Goal: Task Accomplishment & Management: Use online tool/utility

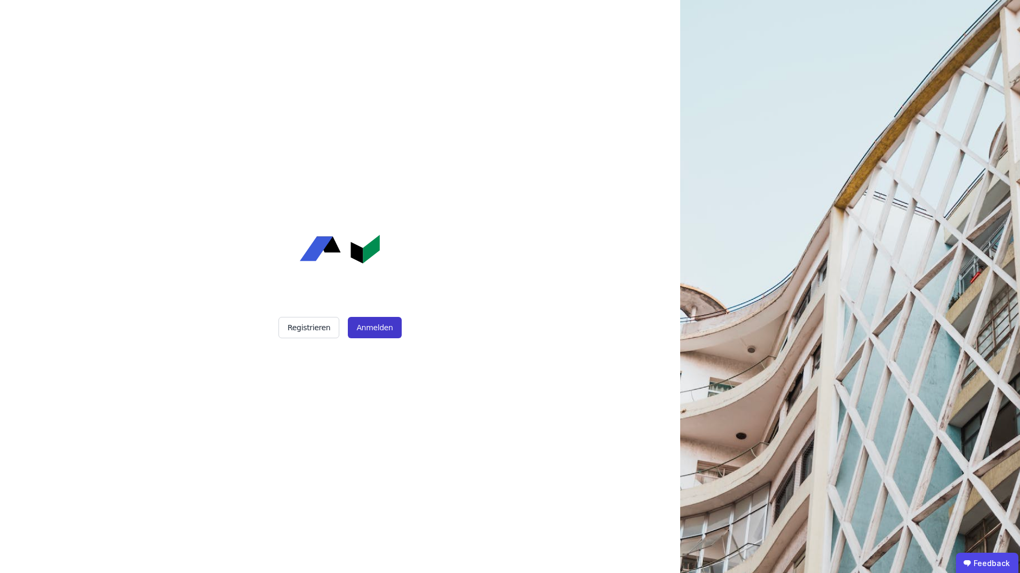
click at [364, 329] on button "Anmelden" at bounding box center [374, 327] width 53 height 21
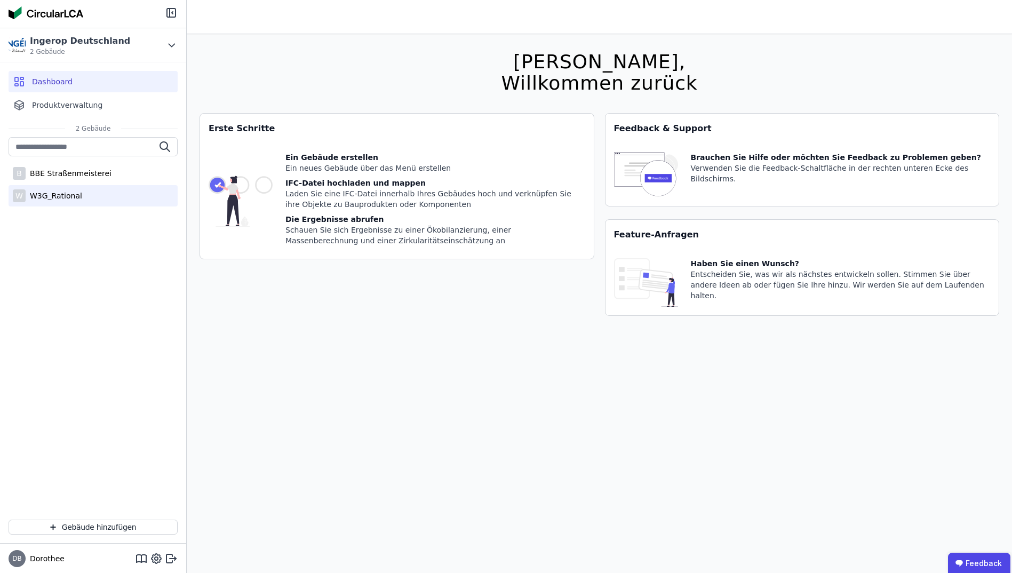
click at [60, 193] on div "W3G_Rational" at bounding box center [54, 195] width 57 height 11
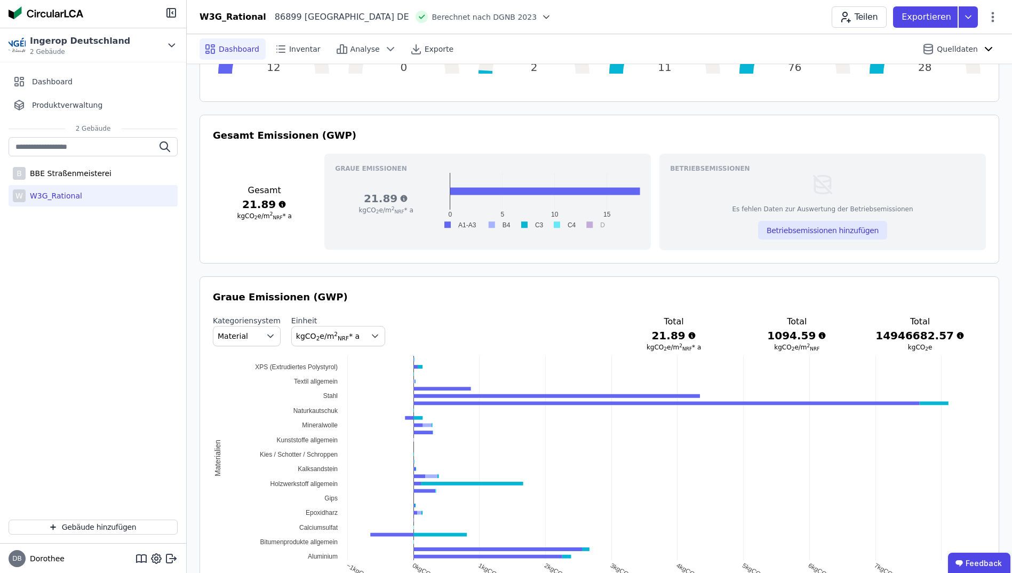
scroll to position [373, 0]
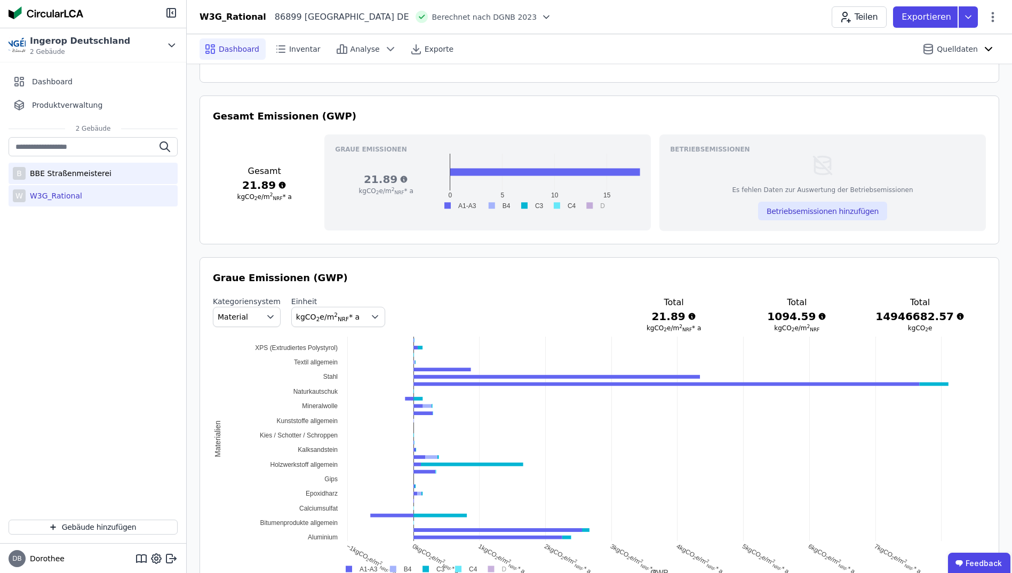
click at [69, 175] on div "BBE Straßenmeisterei" at bounding box center [69, 173] width 86 height 11
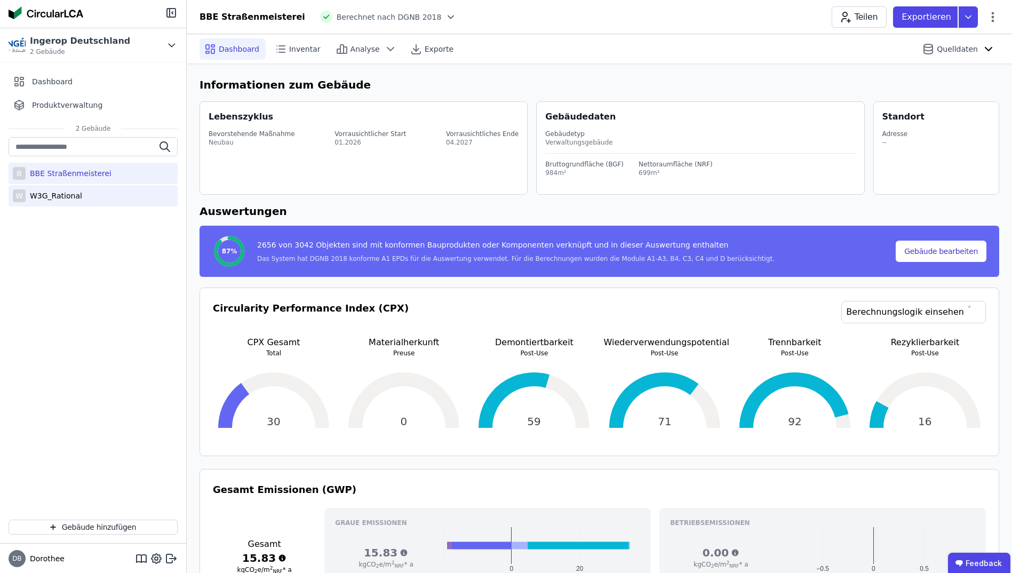
click at [39, 187] on div "W W3G_Rational" at bounding box center [93, 195] width 169 height 21
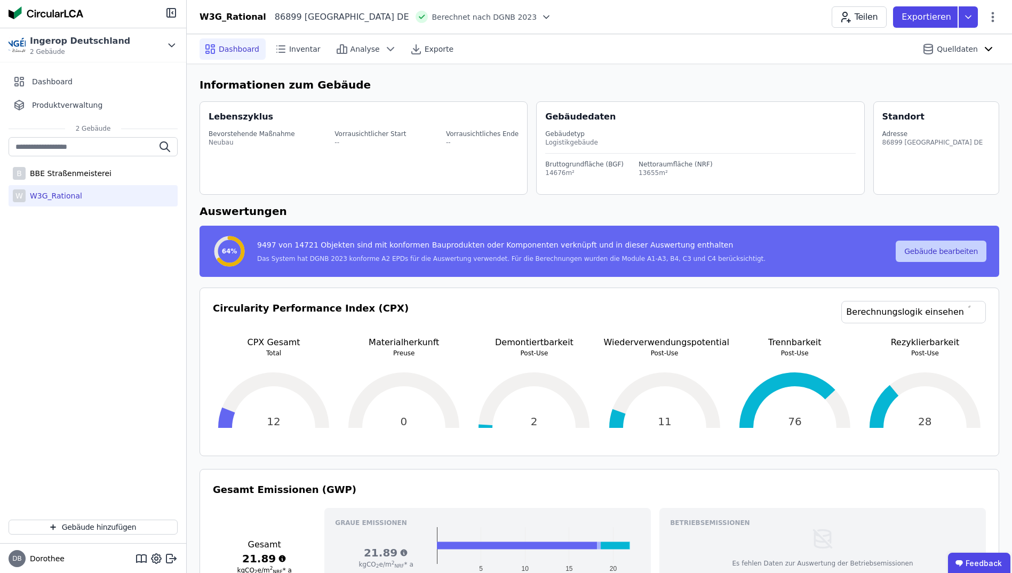
click at [919, 254] on button "Gebäude bearbeiten" at bounding box center [941, 251] width 91 height 21
select select "**********"
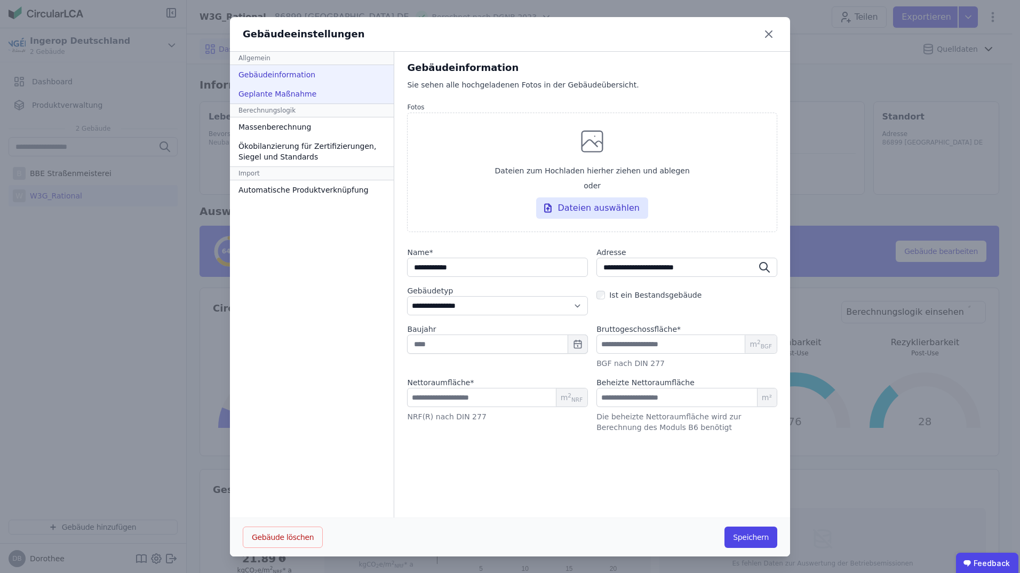
click at [282, 87] on div "Geplante Maßnahme" at bounding box center [312, 93] width 164 height 19
select select "*"
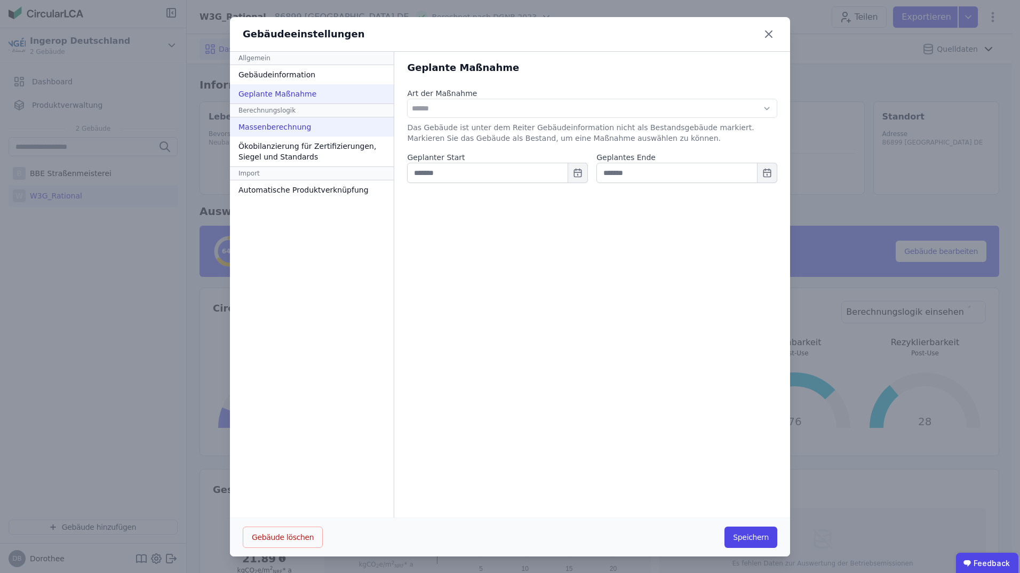
click at [276, 124] on div "Massenberechnung" at bounding box center [312, 126] width 164 height 19
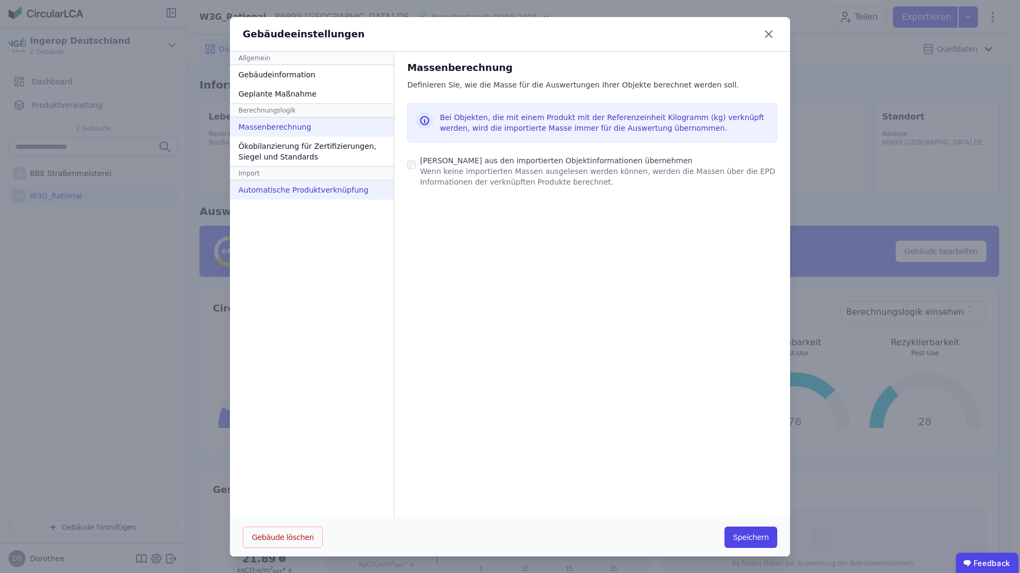
click at [304, 193] on div "Automatische Produktverknüpfung" at bounding box center [312, 189] width 164 height 19
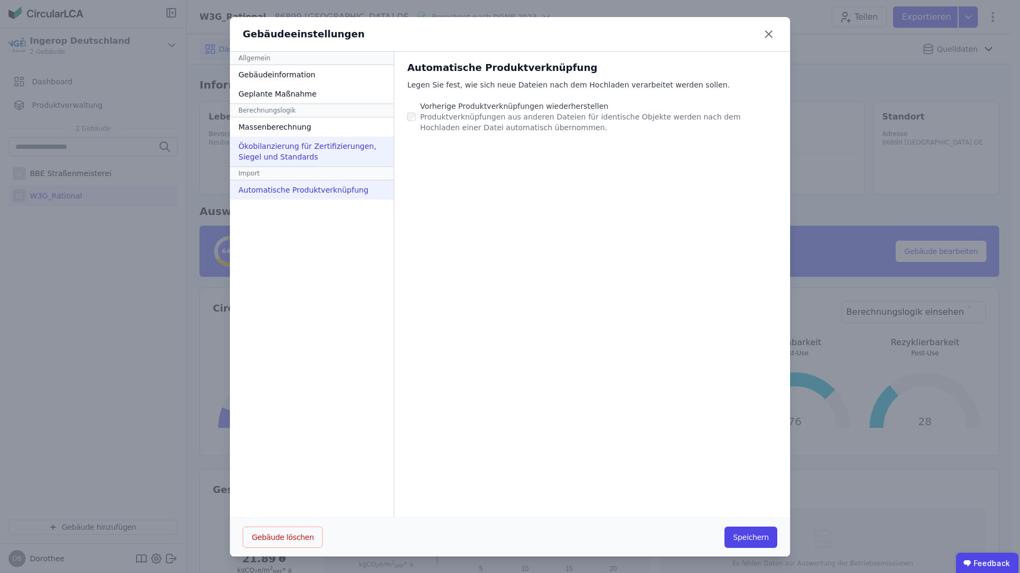
click at [267, 143] on div "Ökobilanzierung für Zertifizierungen, Siegel und Standards" at bounding box center [312, 152] width 164 height 30
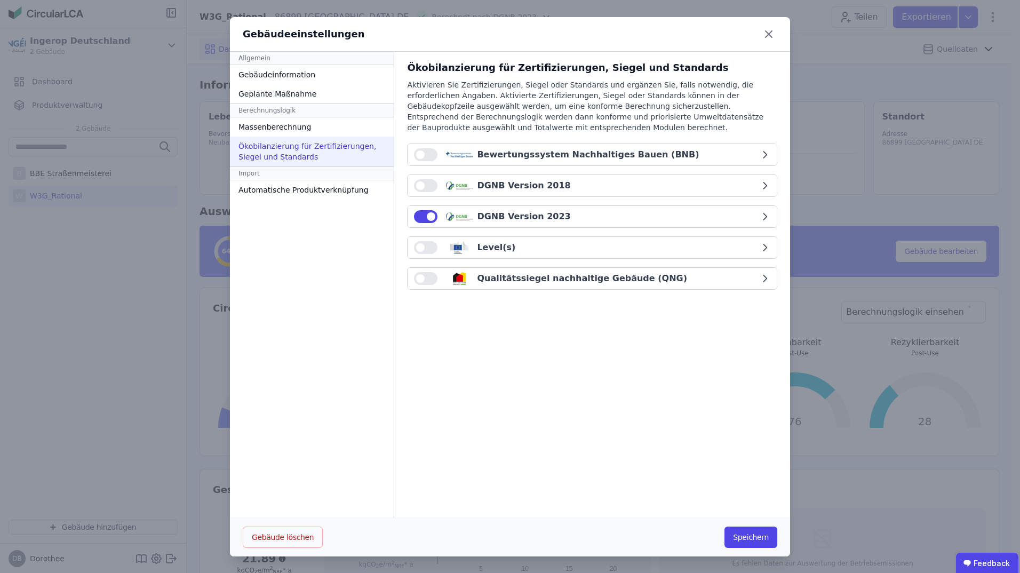
click at [763, 216] on icon "button" at bounding box center [765, 216] width 11 height 11
select select "*"
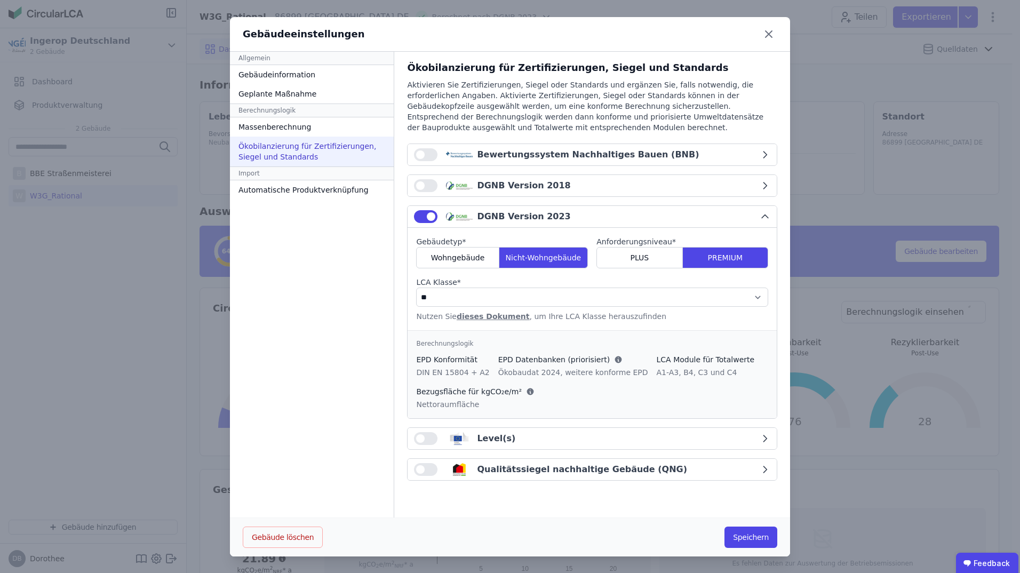
scroll to position [1, 0]
click at [761, 36] on icon at bounding box center [768, 33] width 17 height 17
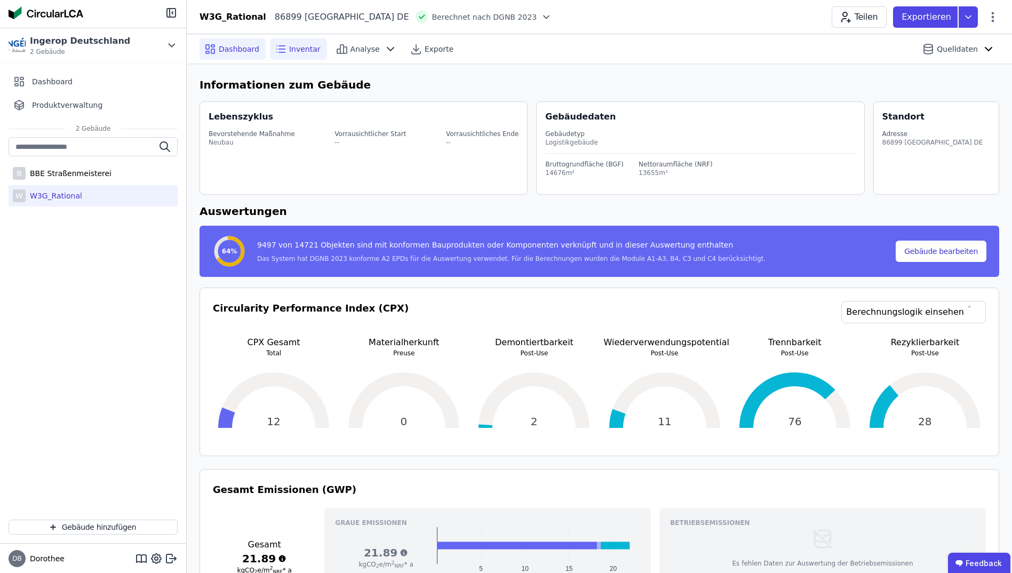
click at [291, 51] on span "Inventar" at bounding box center [304, 49] width 31 height 11
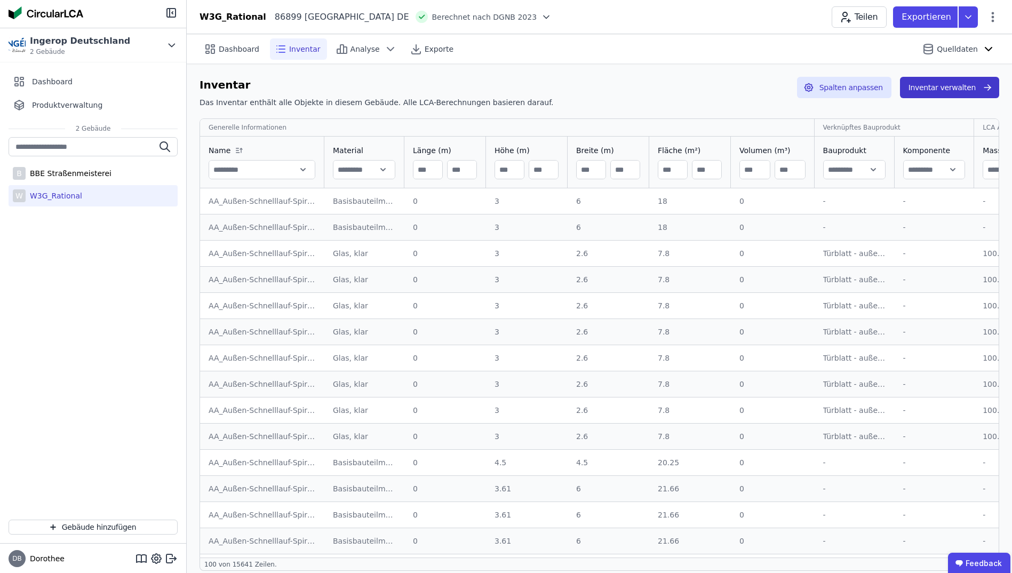
click at [926, 93] on button "Inventar verwalten" at bounding box center [949, 87] width 99 height 21
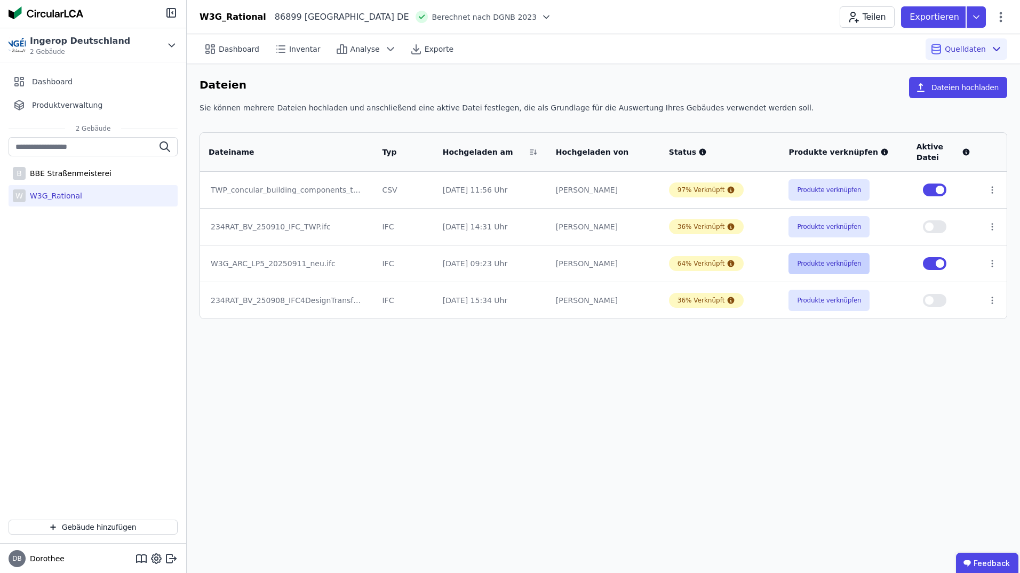
click at [834, 267] on button "Produkte verknüpfen" at bounding box center [828, 263] width 81 height 21
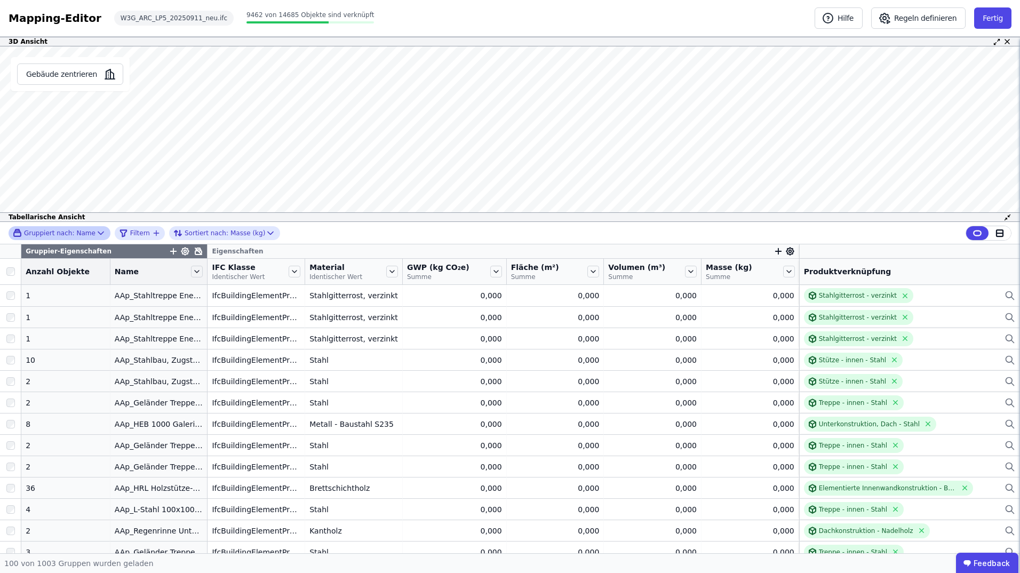
click at [95, 233] on icon at bounding box center [100, 233] width 11 height 11
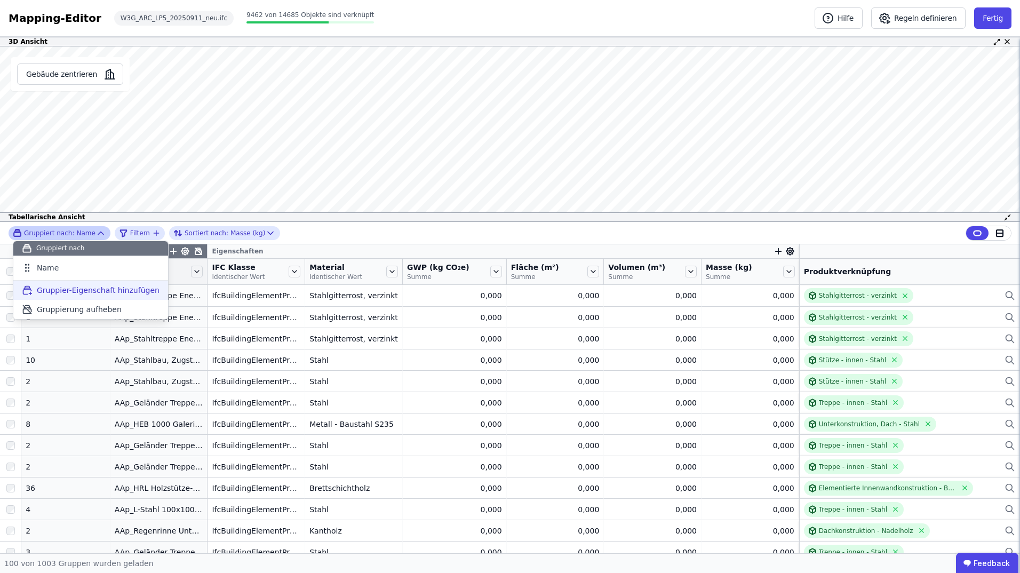
click at [85, 290] on span "Gruppier-Eigenschaft hinzufügen" at bounding box center [98, 290] width 123 height 11
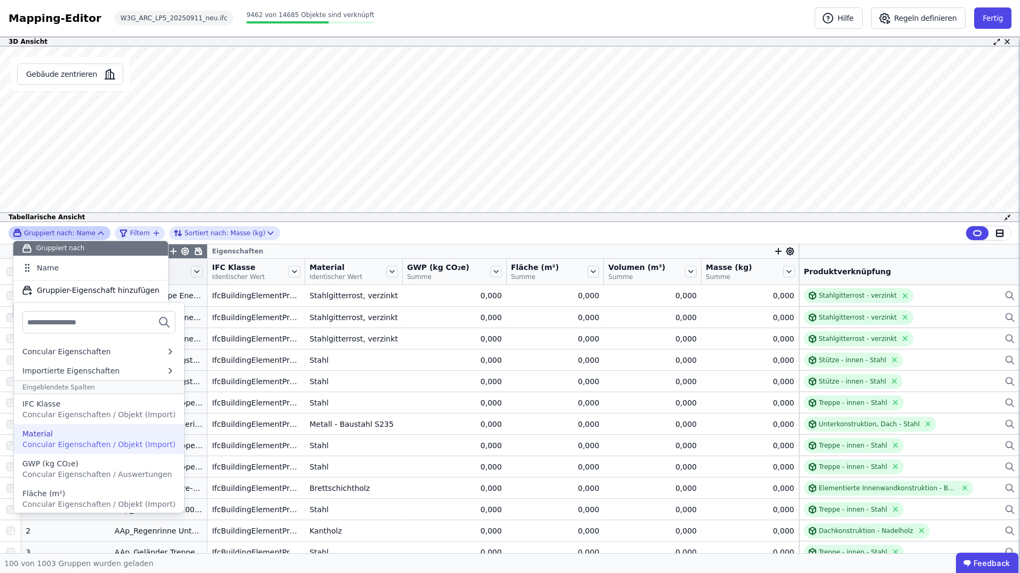
click at [105, 441] on span "Concular Eigenschaften / Objekt (Import)" at bounding box center [98, 444] width 153 height 9
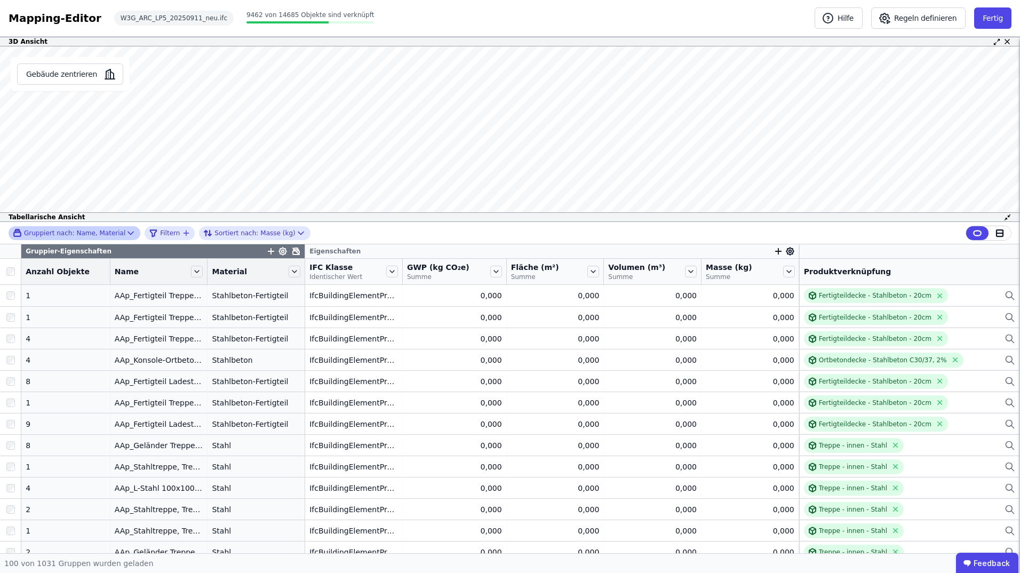
click at [461, 233] on div "Gruppiert nach: Name, Material Filtern Sortiert nach: Masse (kg)" at bounding box center [510, 233] width 1020 height 22
click at [125, 234] on icon at bounding box center [130, 233] width 11 height 11
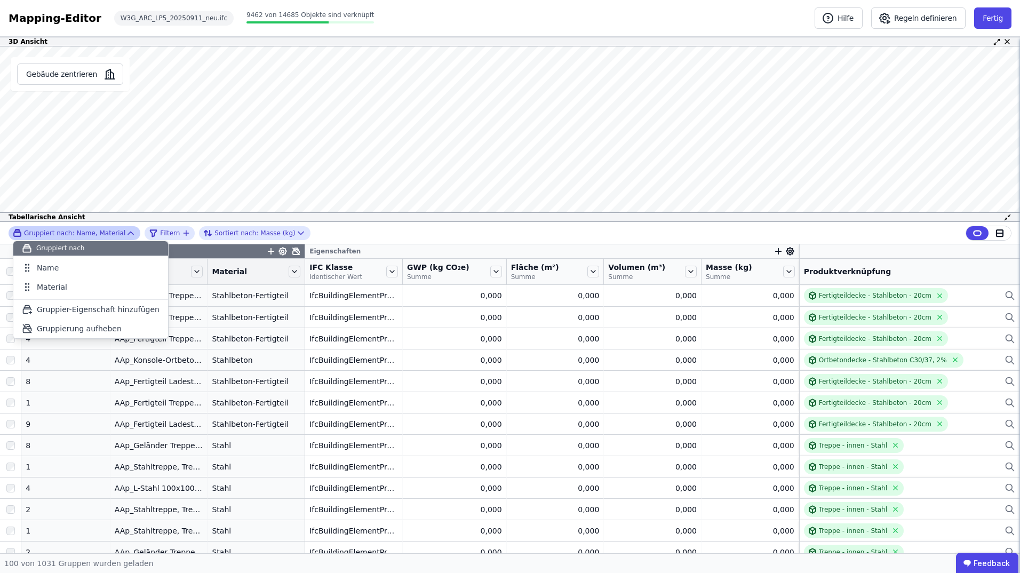
click at [125, 232] on icon at bounding box center [130, 233] width 11 height 11
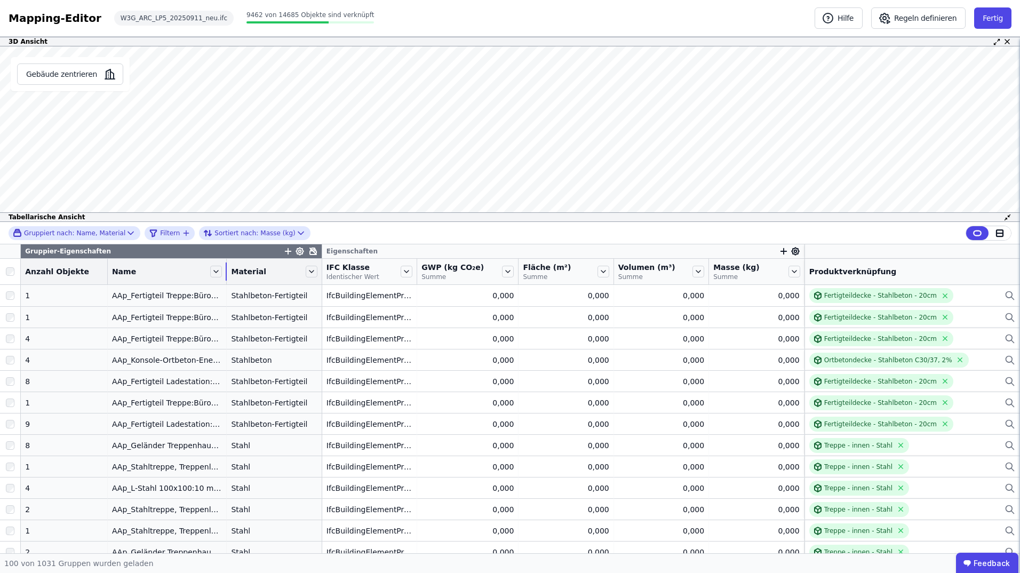
drag, startPoint x: 195, startPoint y: 272, endPoint x: 230, endPoint y: 270, distance: 35.2
click at [230, 270] on tr "Anzahl Objekte Name Material IFC Klasse Identischer Wert GWP (kg CO₂e) Summe Fl…" at bounding box center [510, 272] width 1020 height 26
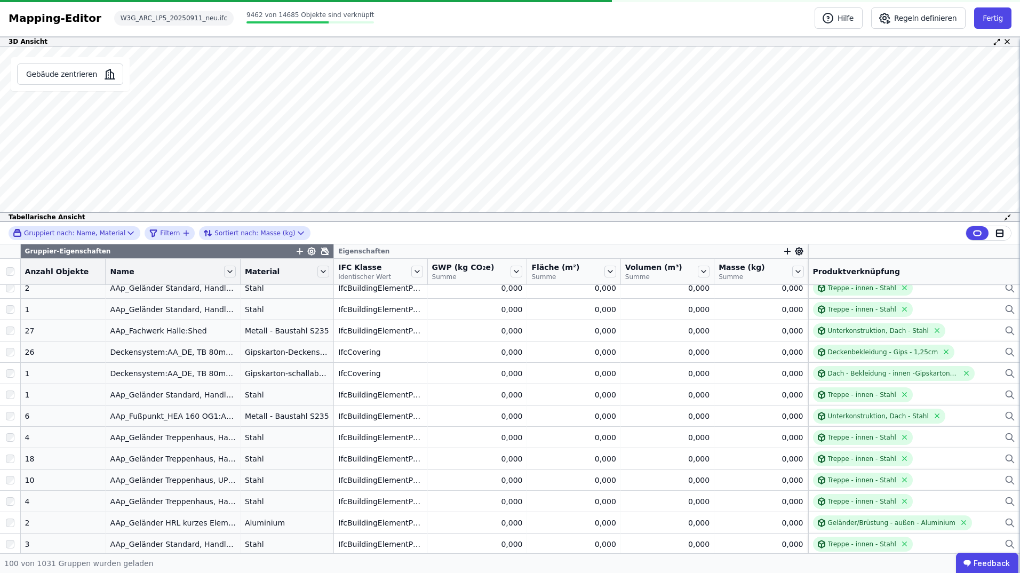
scroll to position [1866, 0]
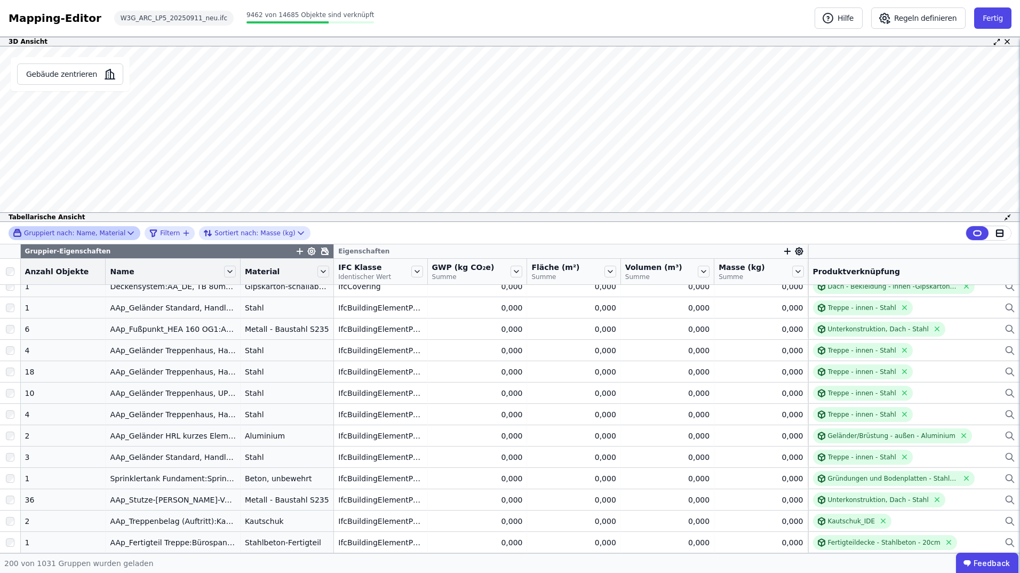
click at [128, 233] on icon at bounding box center [130, 233] width 5 height 3
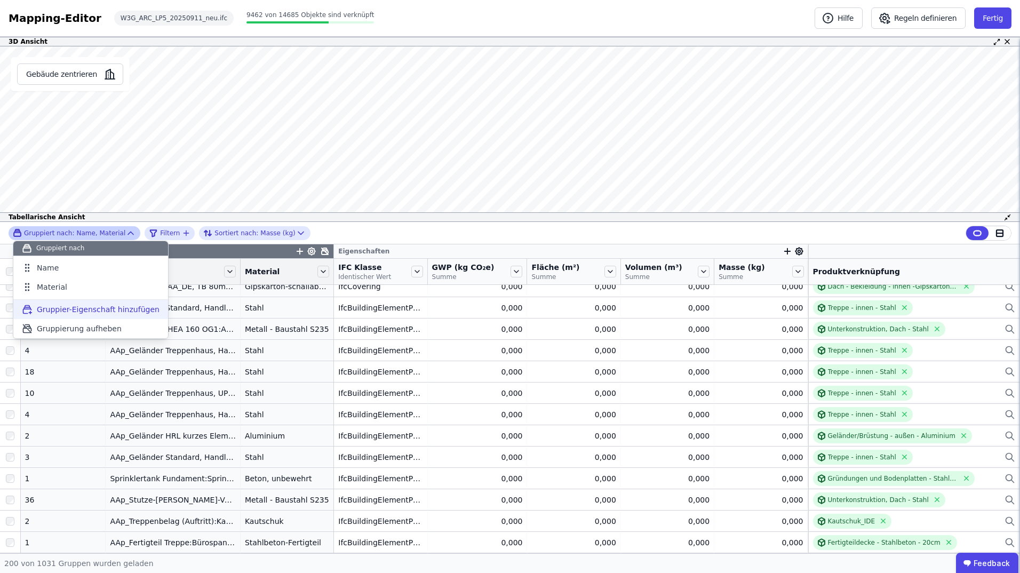
click at [97, 306] on span "Gruppier-Eigenschaft hinzufügen" at bounding box center [98, 309] width 123 height 11
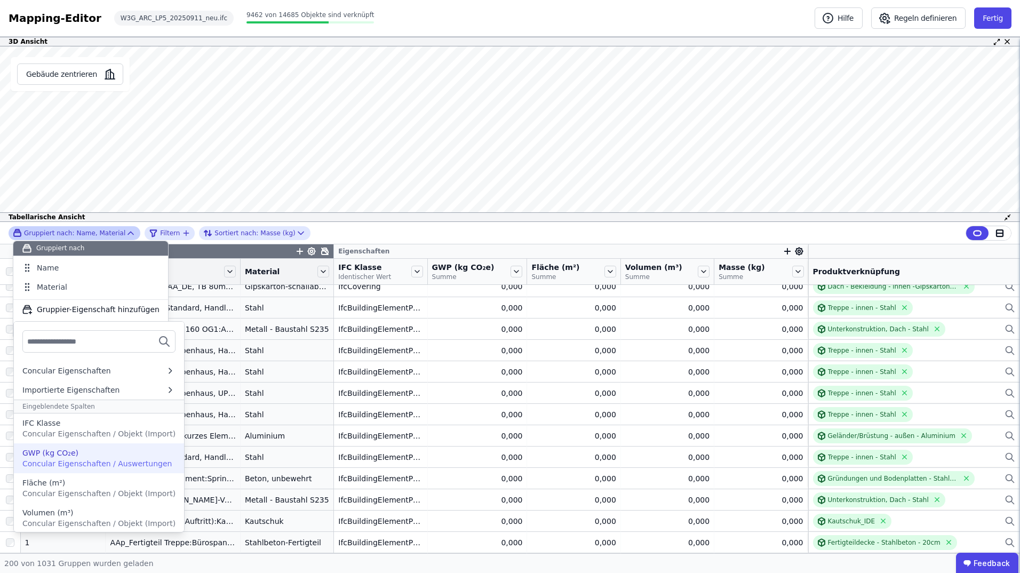
click at [110, 456] on div "GWP (kg CO₂e)" at bounding box center [98, 453] width 153 height 11
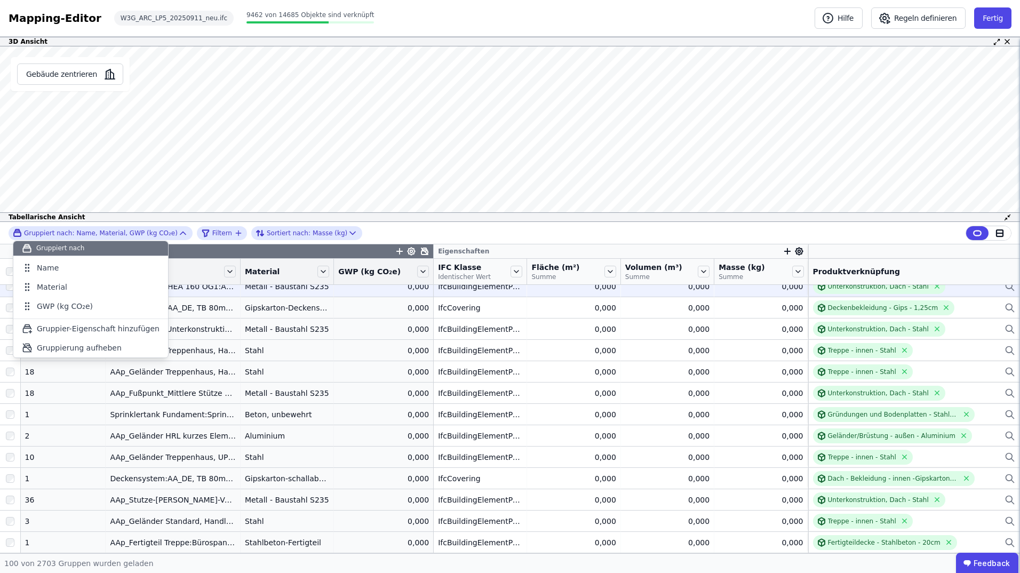
drag, startPoint x: 98, startPoint y: 348, endPoint x: 56, endPoint y: 284, distance: 76.3
click at [95, 346] on span "Gruppierung aufheben" at bounding box center [79, 347] width 85 height 11
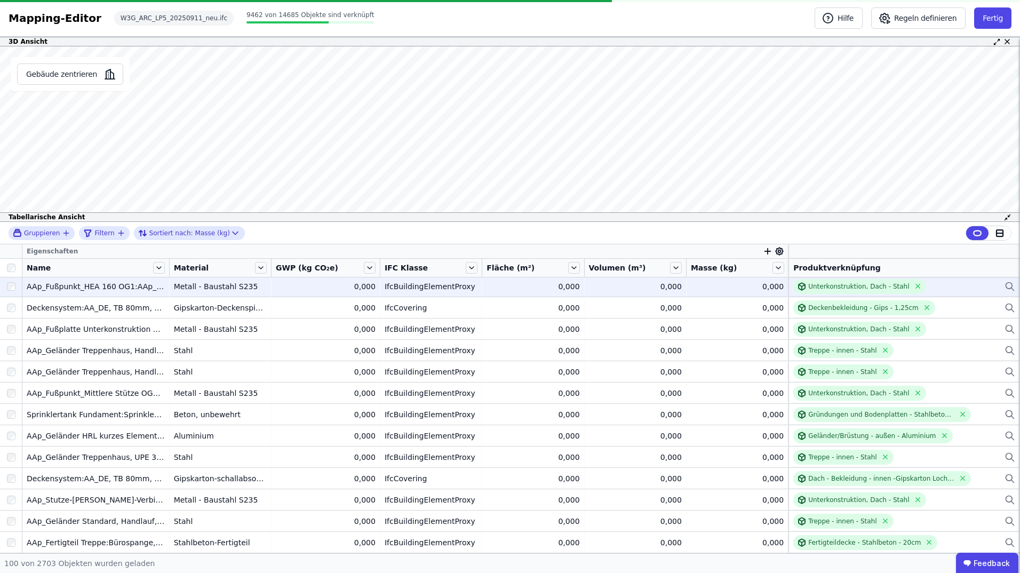
scroll to position [1859, 0]
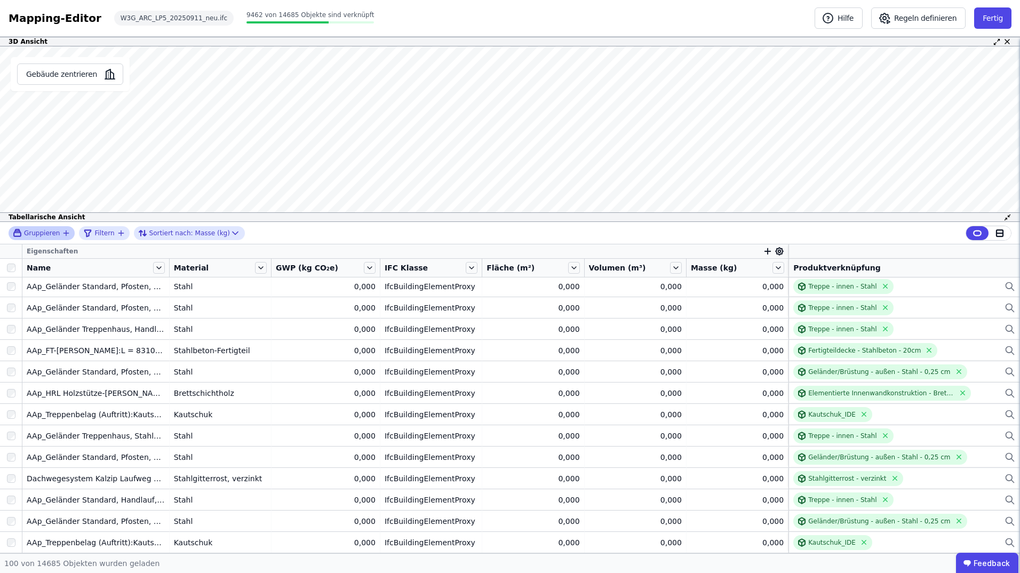
click at [64, 233] on icon "button" at bounding box center [66, 233] width 5 height 0
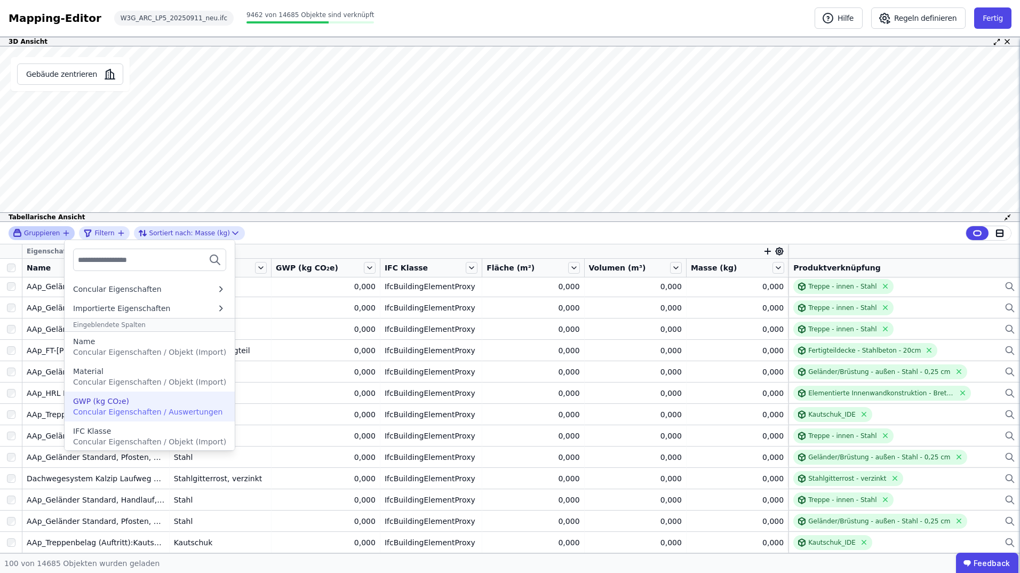
click at [113, 408] on span "Concular Eigenschaften / Auswertungen" at bounding box center [147, 412] width 149 height 9
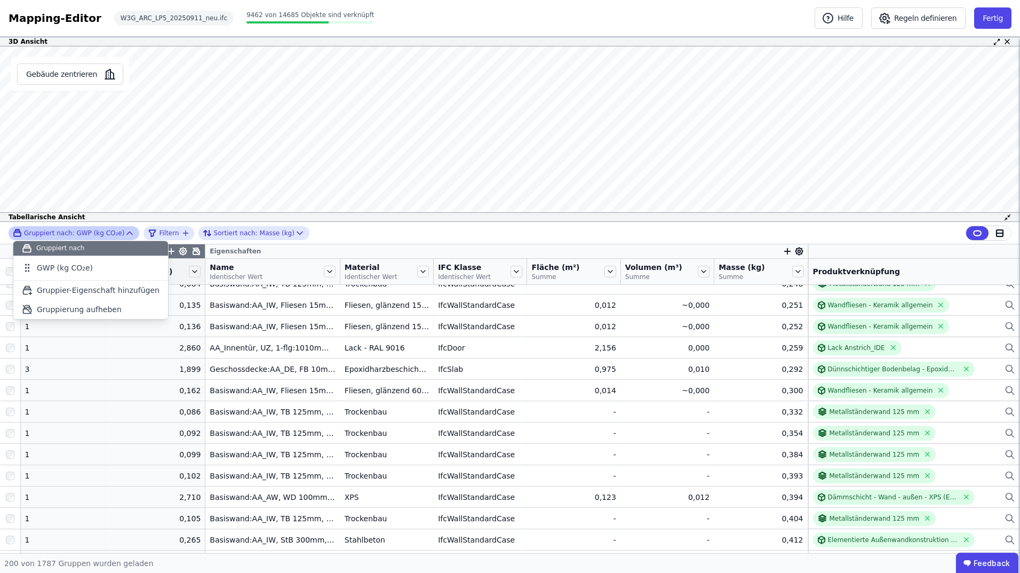
scroll to position [0, 0]
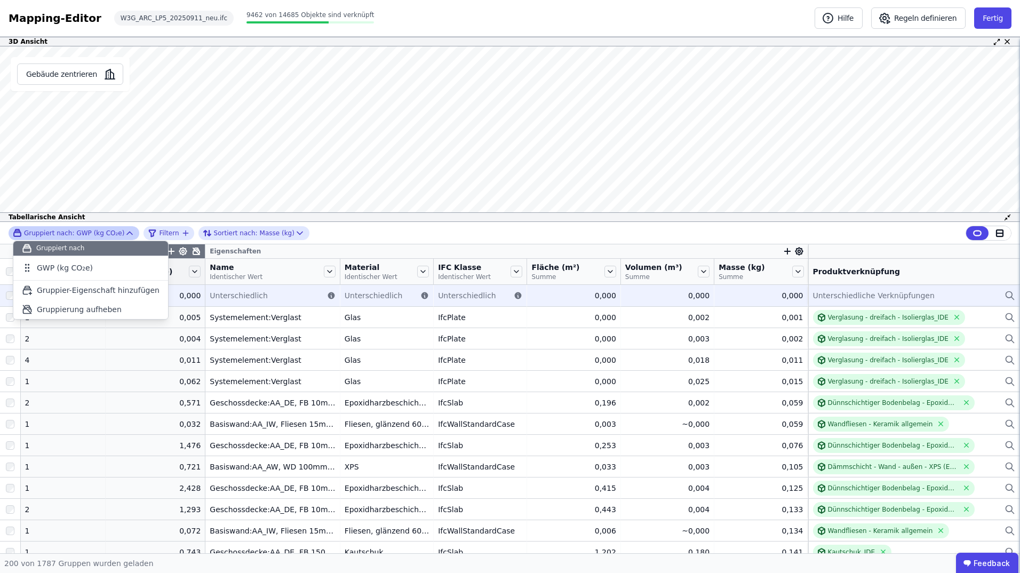
click at [210, 296] on span "Unterschiedlich" at bounding box center [239, 295] width 58 height 11
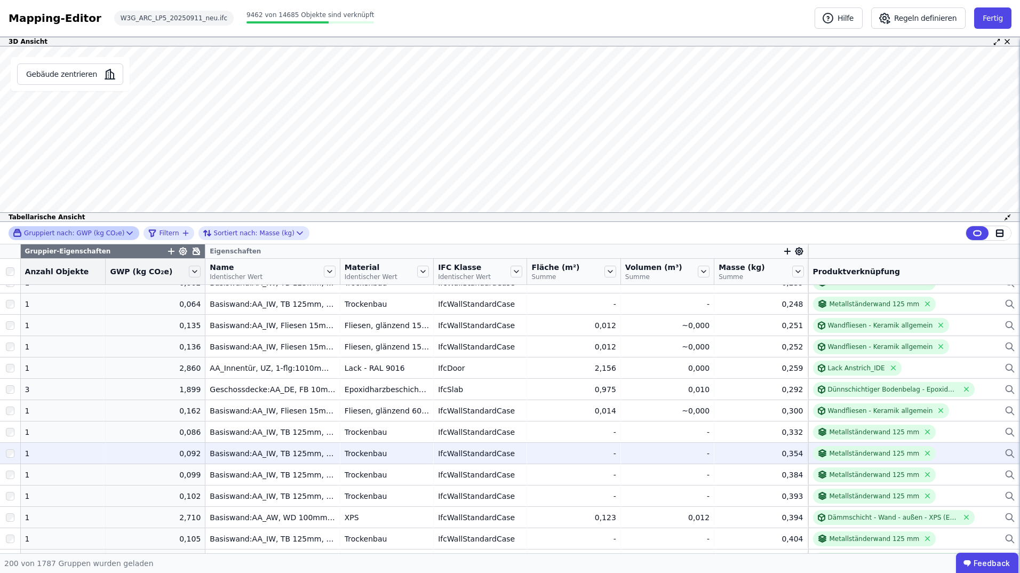
scroll to position [480, 0]
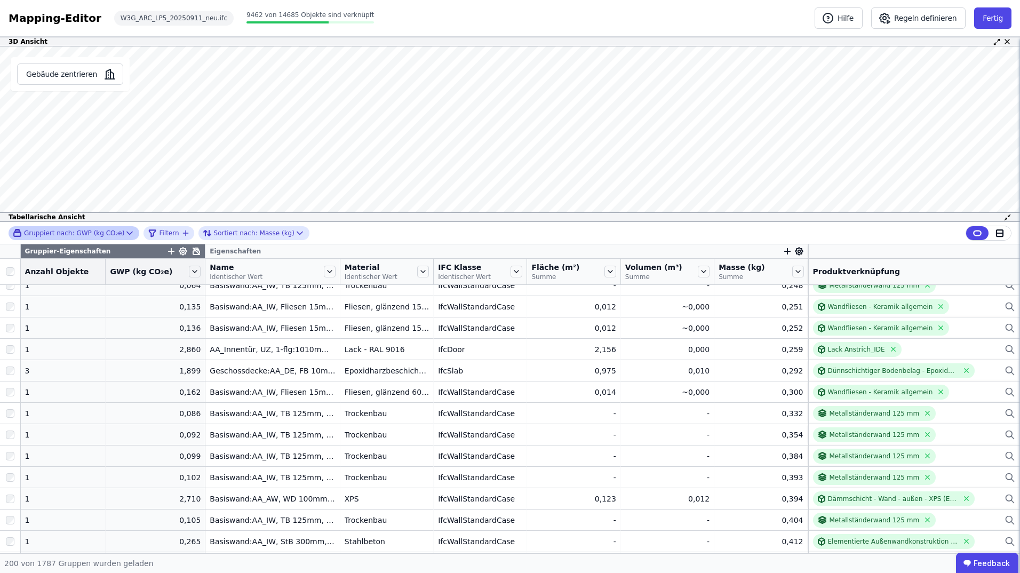
click at [124, 230] on icon at bounding box center [129, 233] width 11 height 11
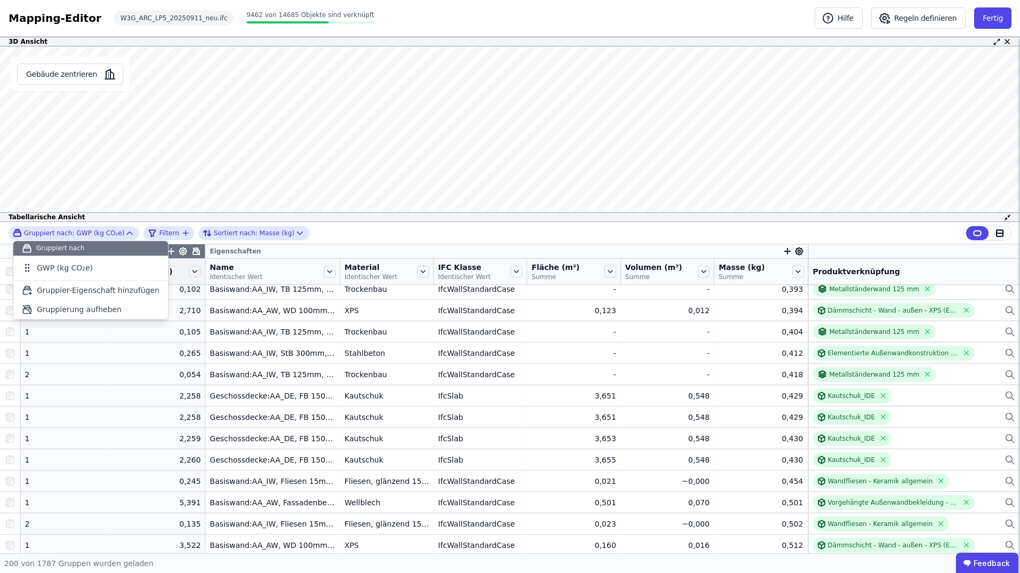
scroll to position [693, 0]
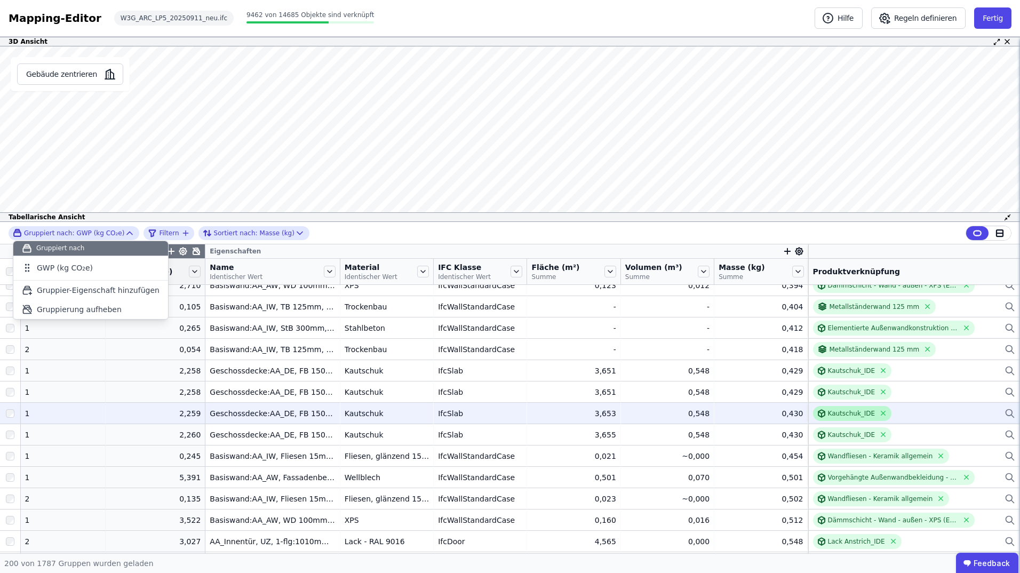
click at [817, 413] on div at bounding box center [822, 413] width 11 height 9
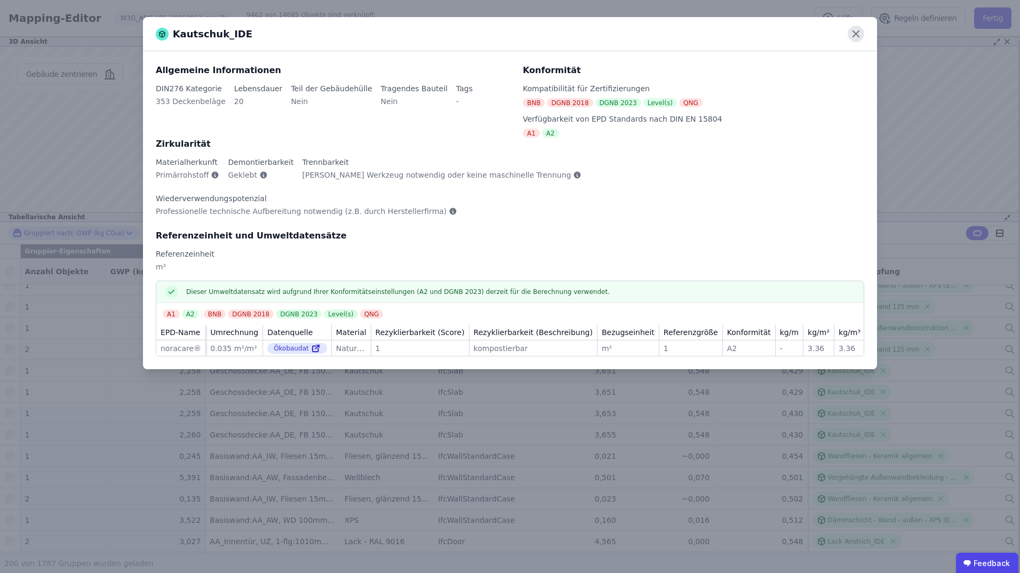
click at [851, 32] on icon at bounding box center [856, 34] width 17 height 17
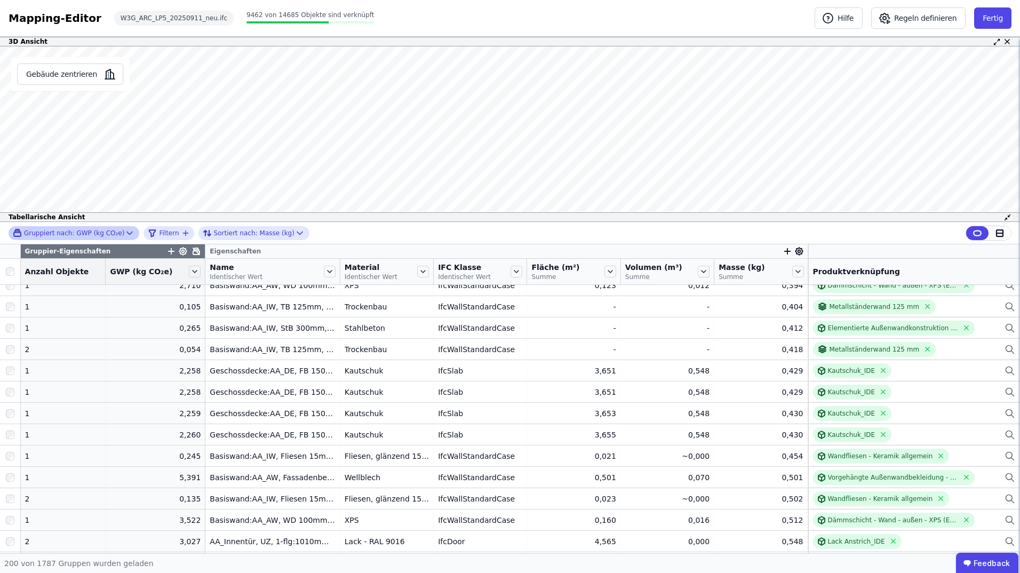
click at [91, 236] on div "Gruppiert nach: GWP (kg CO₂e)" at bounding box center [68, 232] width 111 height 9
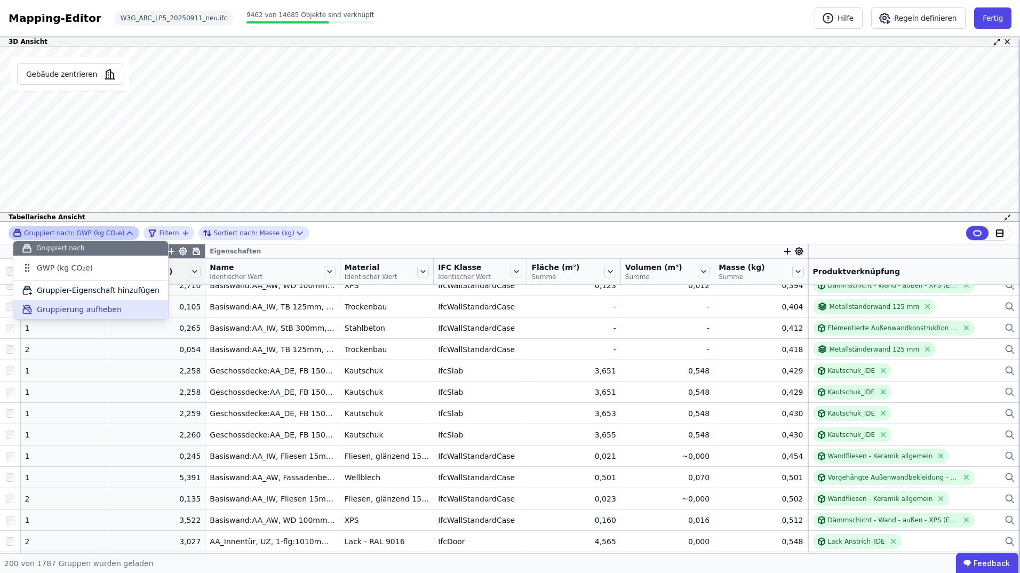
click at [72, 307] on span "Gruppierung aufheben" at bounding box center [79, 309] width 85 height 11
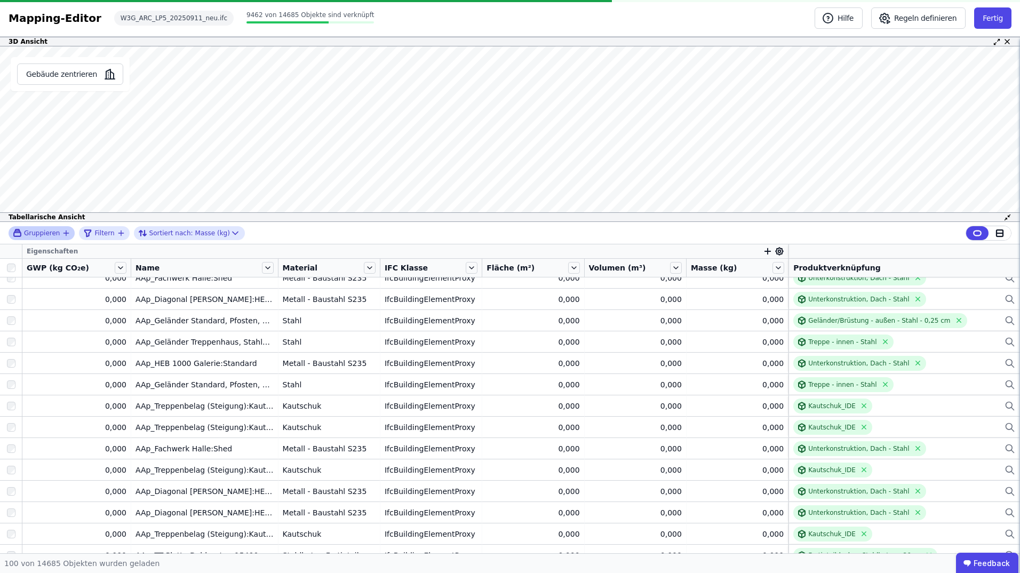
scroll to position [686, 0]
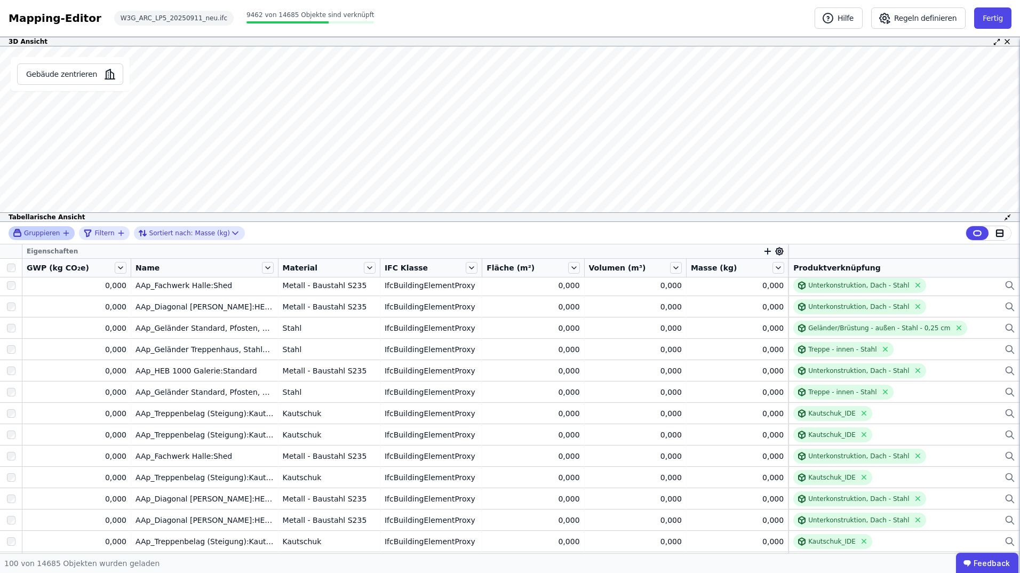
click at [58, 233] on div "Gruppieren" at bounding box center [37, 232] width 49 height 9
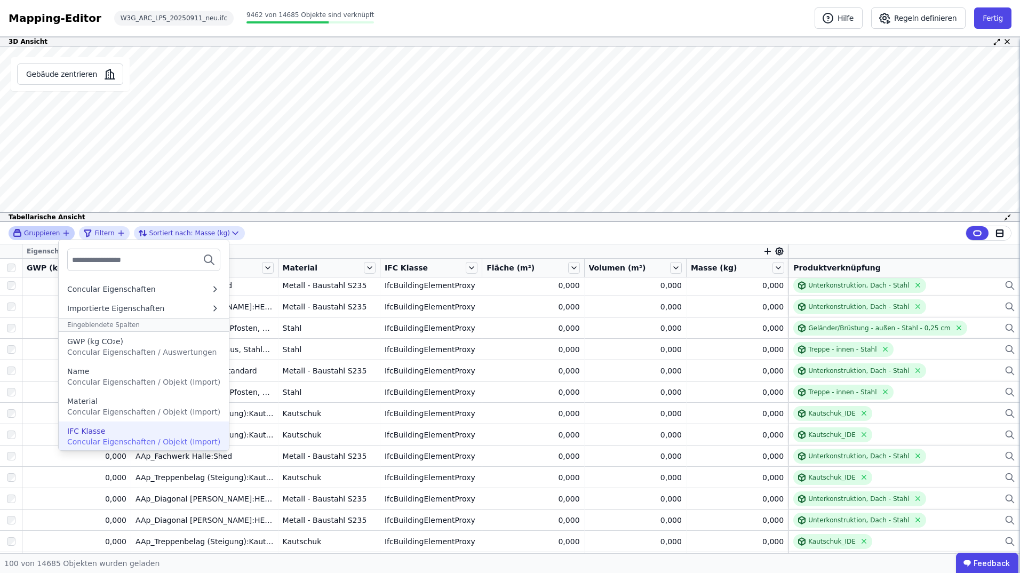
click at [98, 433] on div "IFC Klasse" at bounding box center [86, 431] width 38 height 11
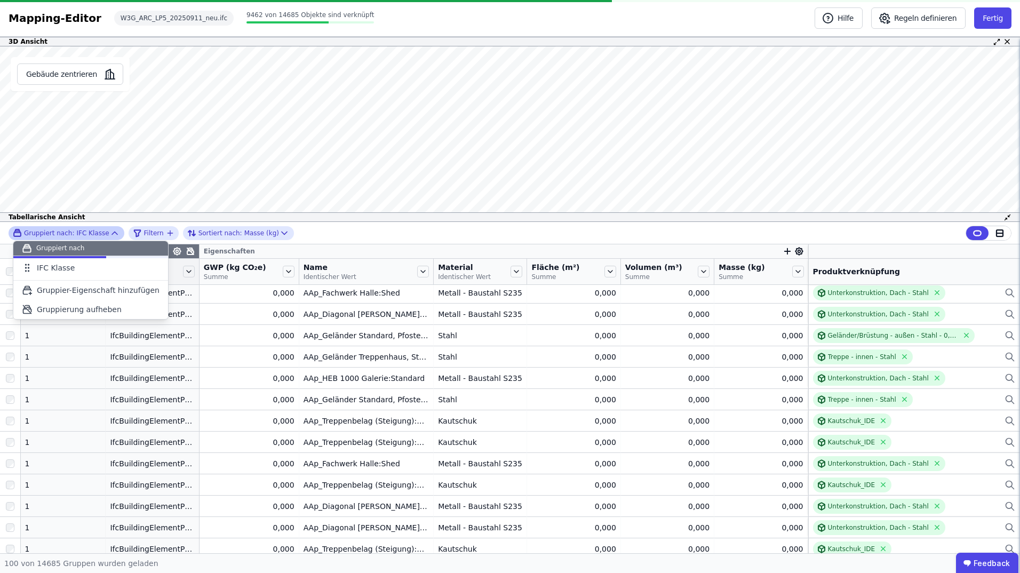
scroll to position [0, 0]
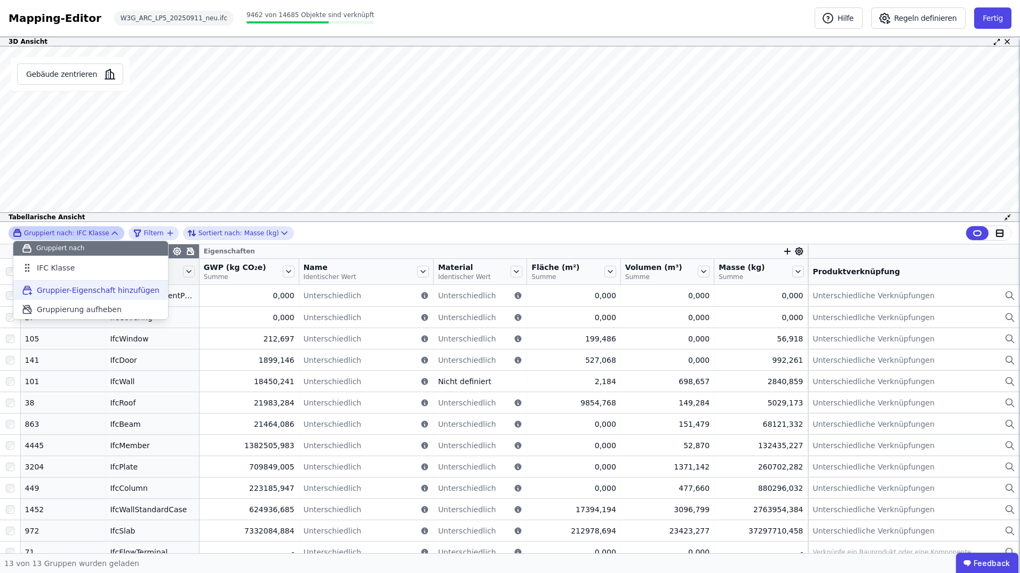
click at [68, 292] on span "Gruppier-Eigenschaft hinzufügen" at bounding box center [98, 290] width 123 height 11
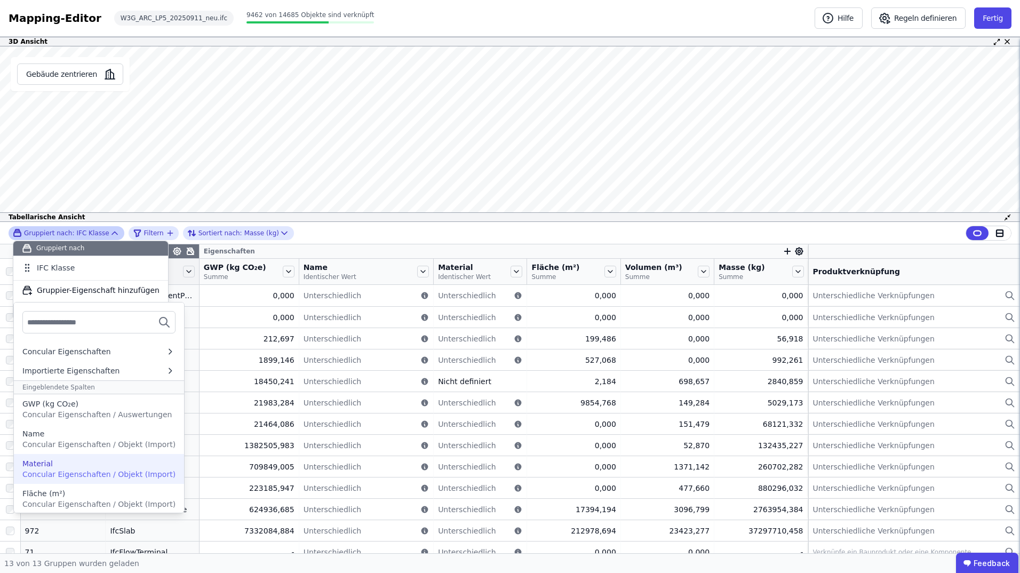
click at [101, 476] on span "Concular Eigenschaften / Objekt (Import)" at bounding box center [98, 474] width 153 height 9
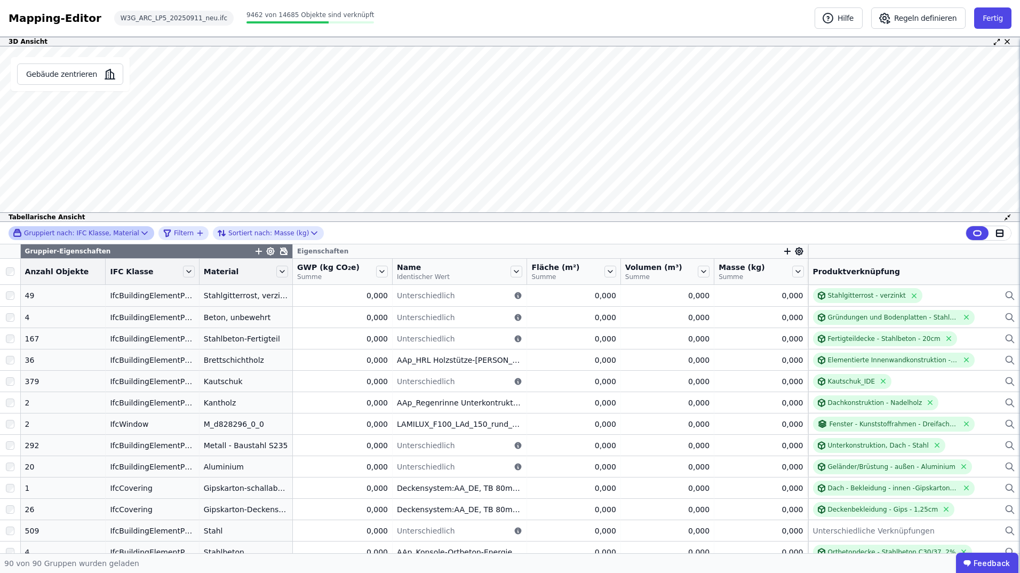
click at [585, 229] on div "Gruppiert nach: IFC Klasse, Material Filtern Sortiert nach: Masse (kg)" at bounding box center [510, 233] width 1020 height 22
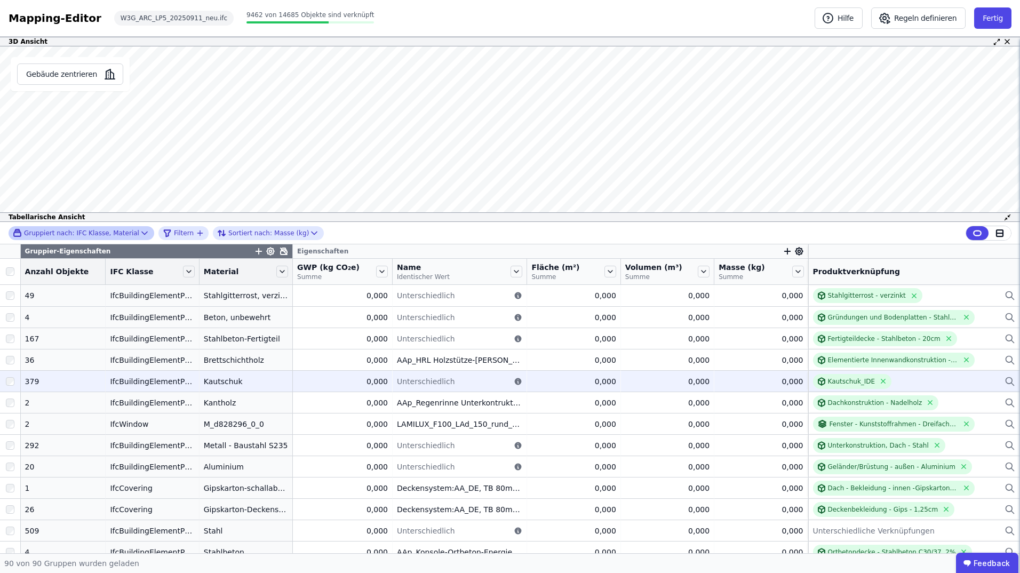
click at [131, 384] on div "IfcBuildingElementProxy" at bounding box center [152, 381] width 84 height 11
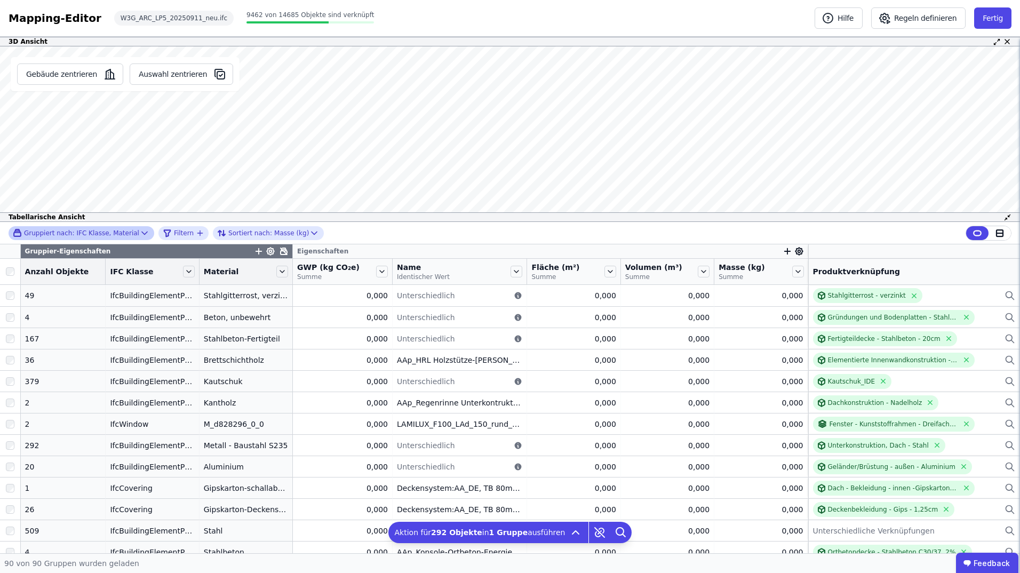
drag, startPoint x: 181, startPoint y: 185, endPoint x: 178, endPoint y: 203, distance: 18.9
drag, startPoint x: 178, startPoint y: 203, endPoint x: 235, endPoint y: 162, distance: 70.3
click at [322, 174] on div "Gebäude zentrieren Auswahl zentrieren Es sind keine Objektdaten verfügbar Diese…" at bounding box center [510, 134] width 1020 height 176
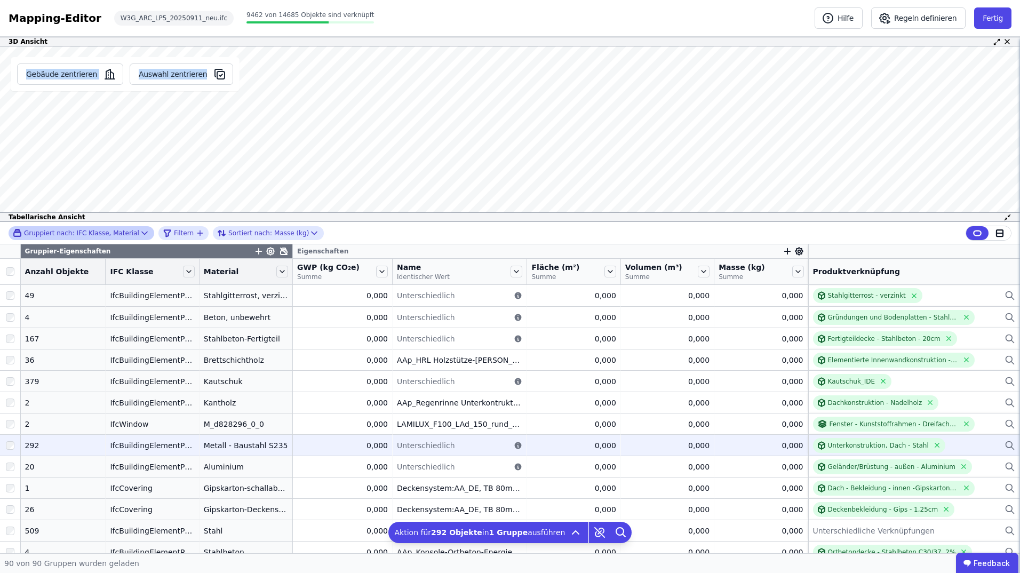
click at [5, 443] on div at bounding box center [10, 445] width 20 height 19
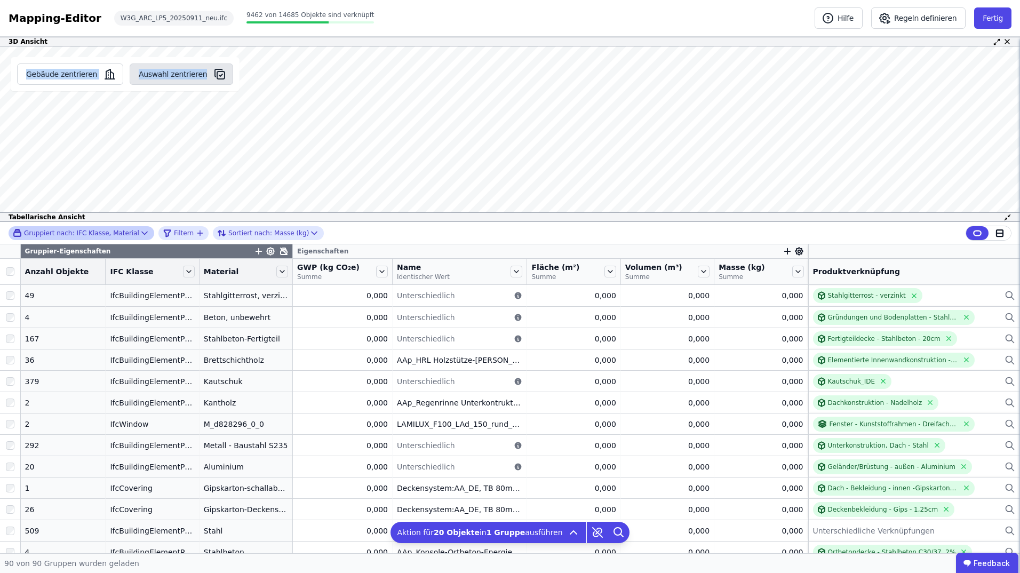
click at [170, 78] on button "Auswahl zentrieren" at bounding box center [181, 73] width 103 height 21
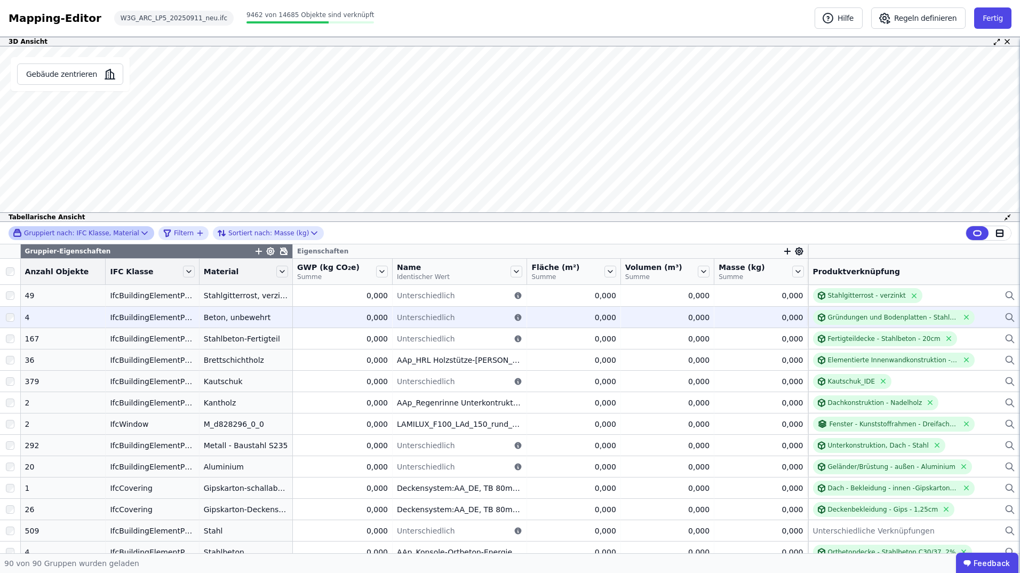
click at [237, 317] on div "Beton, unbewehrt" at bounding box center [246, 317] width 84 height 11
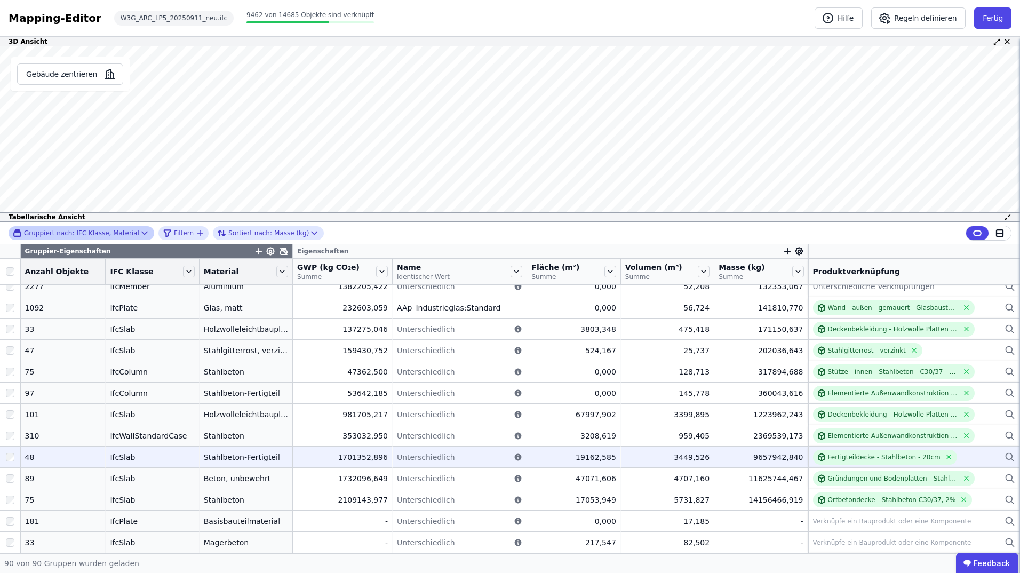
scroll to position [1444, 0]
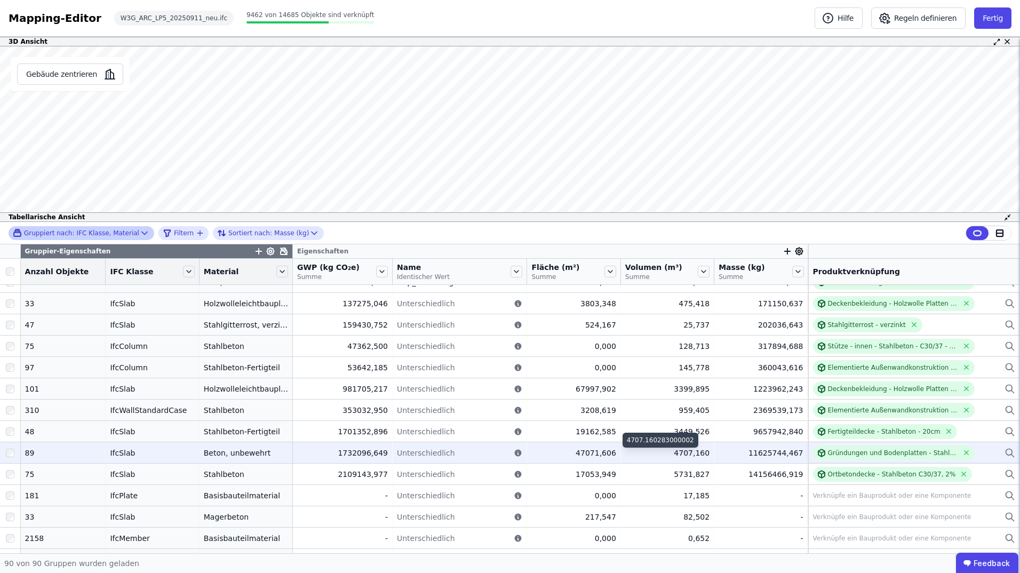
click at [687, 454] on div "4707,160" at bounding box center [667, 453] width 84 height 11
click at [220, 456] on div "Beton, unbewehrt" at bounding box center [246, 453] width 84 height 11
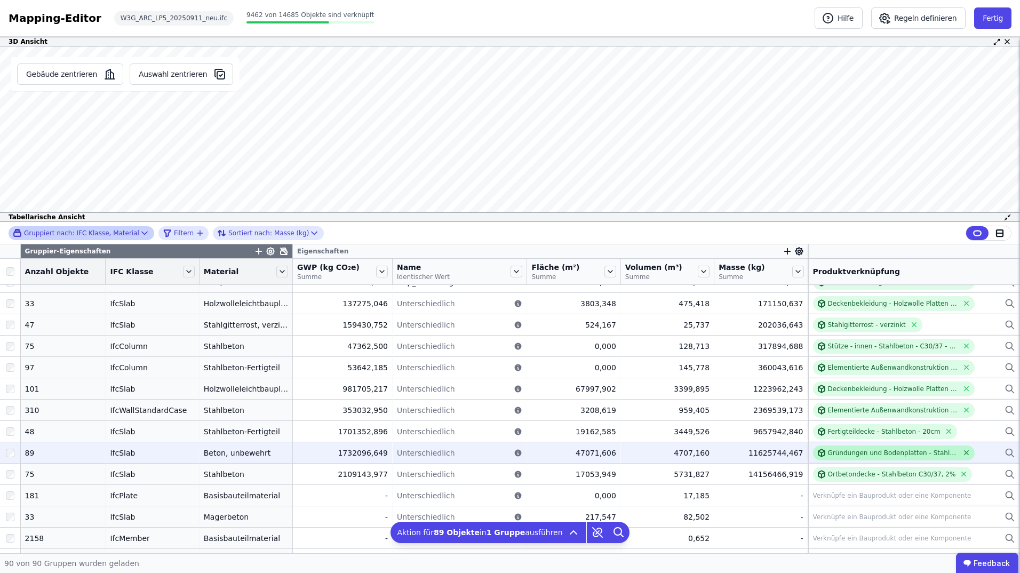
click at [962, 452] on icon at bounding box center [966, 453] width 8 height 8
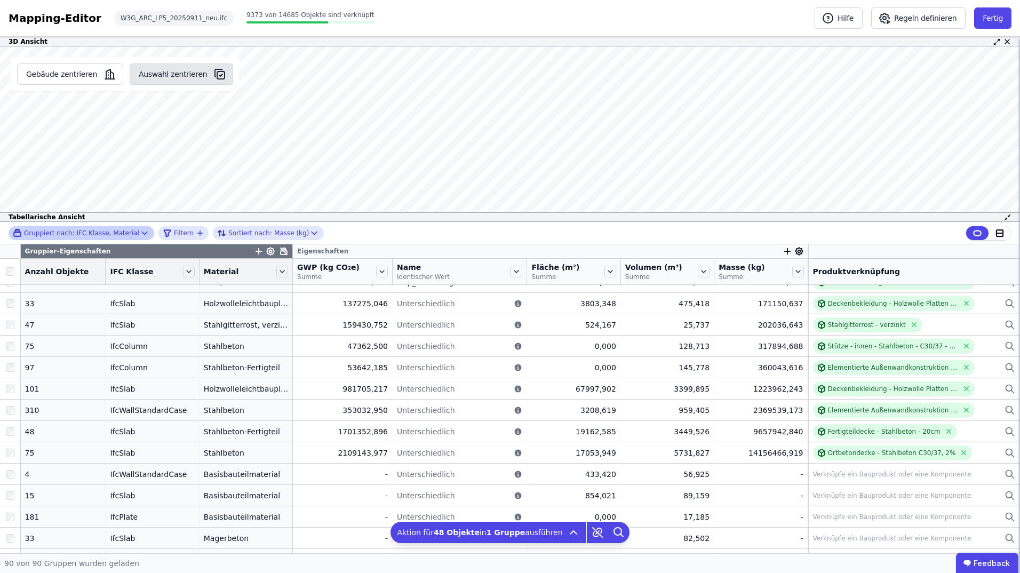
click at [180, 77] on button "Auswahl zentrieren" at bounding box center [181, 73] width 103 height 21
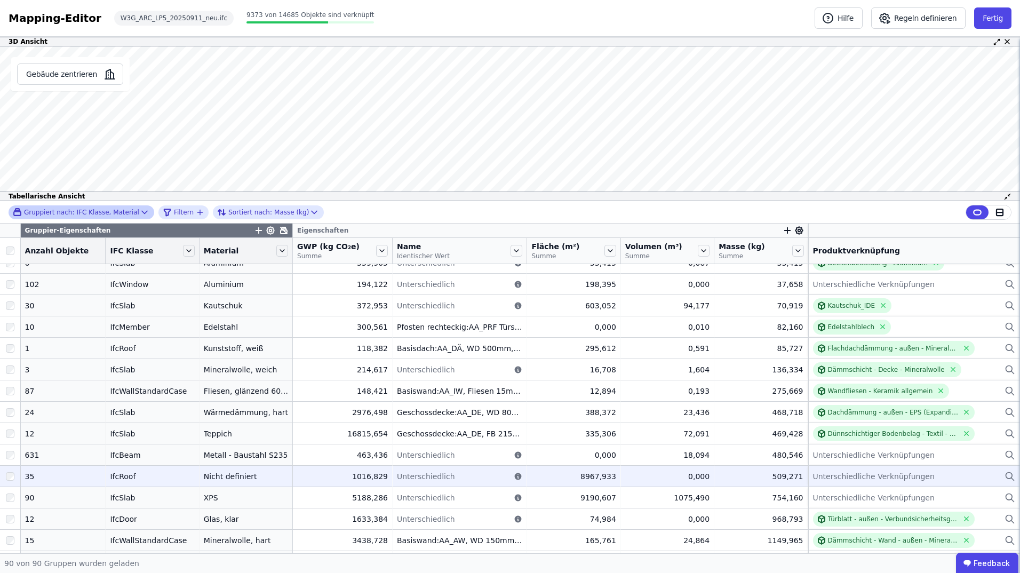
scroll to position [533, 0]
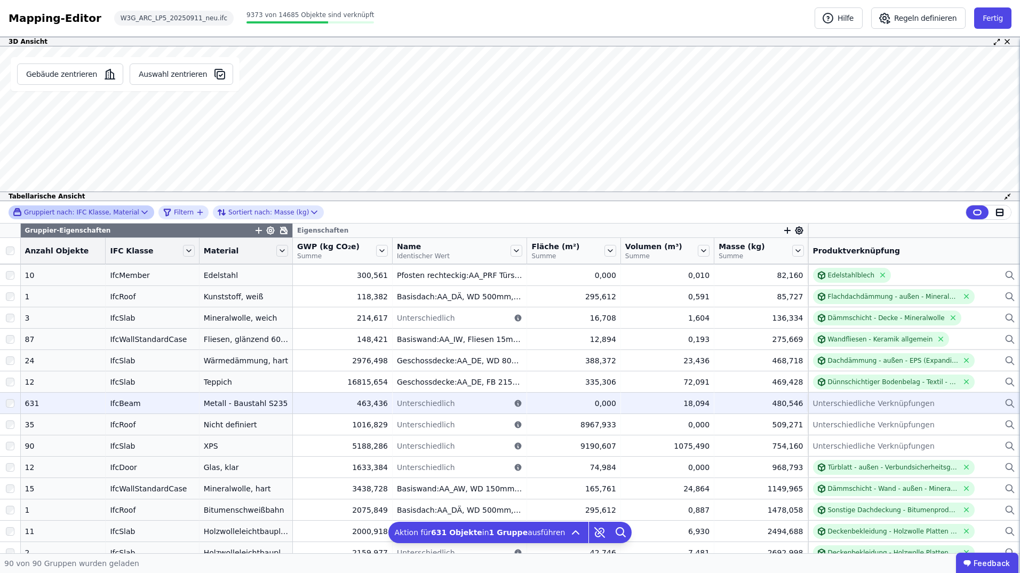
click at [823, 404] on span "Unterschiedliche Verknüpfungen" at bounding box center [874, 403] width 122 height 11
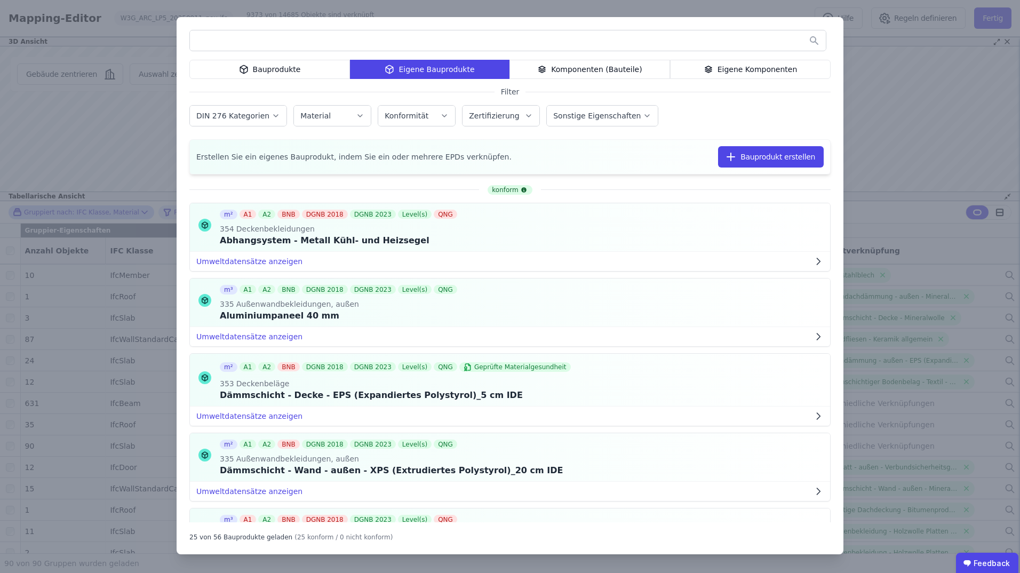
drag, startPoint x: 590, startPoint y: 22, endPoint x: 504, endPoint y: 48, distance: 90.3
click at [504, 48] on div "Bauprodukte Eigene Bauprodukte Komponenten (Bauteile) Eigene Komponenten Filter…" at bounding box center [510, 285] width 667 height 537
click at [898, 116] on div "Bauprodukte Eigene Bauprodukte Komponenten (Bauteile) Eigene Komponenten Filter…" at bounding box center [510, 286] width 1020 height 573
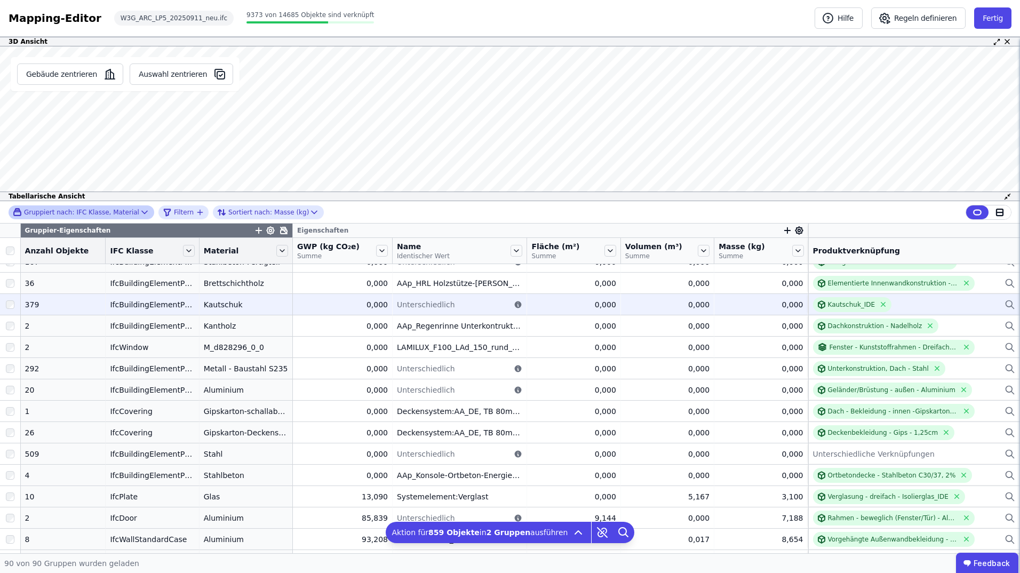
scroll to position [0, 0]
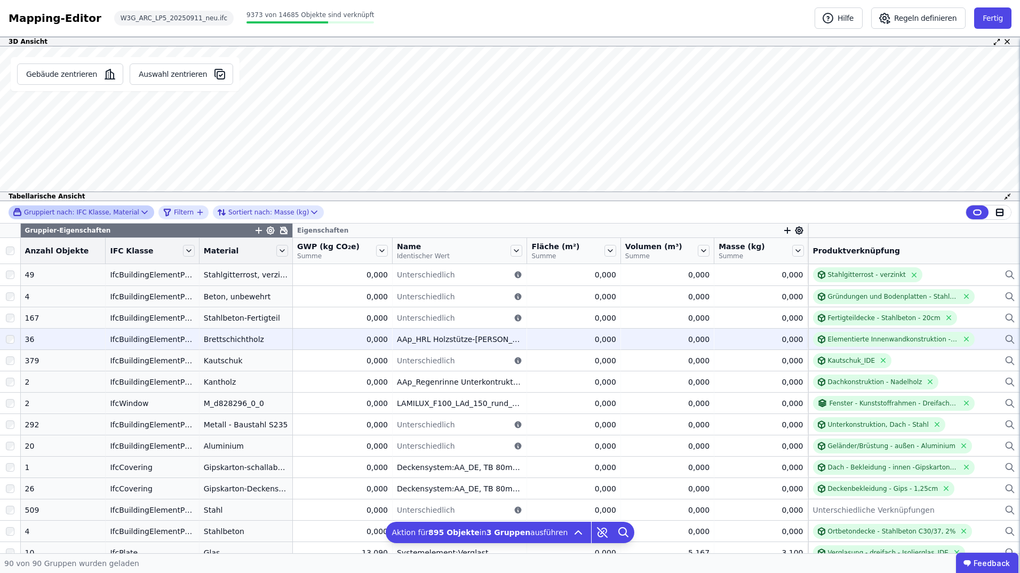
click at [4, 338] on div at bounding box center [10, 339] width 20 height 19
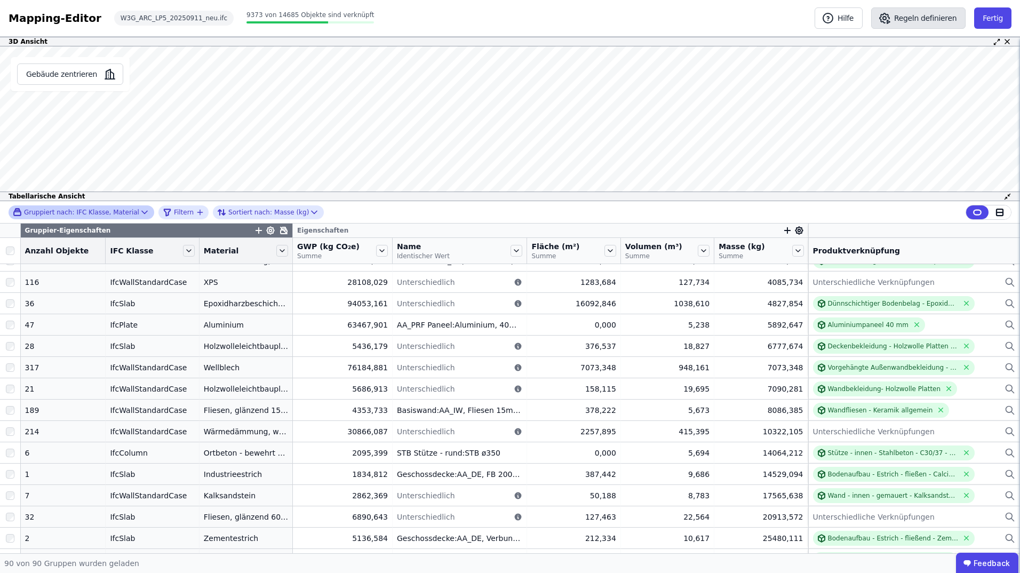
scroll to position [1081, 0]
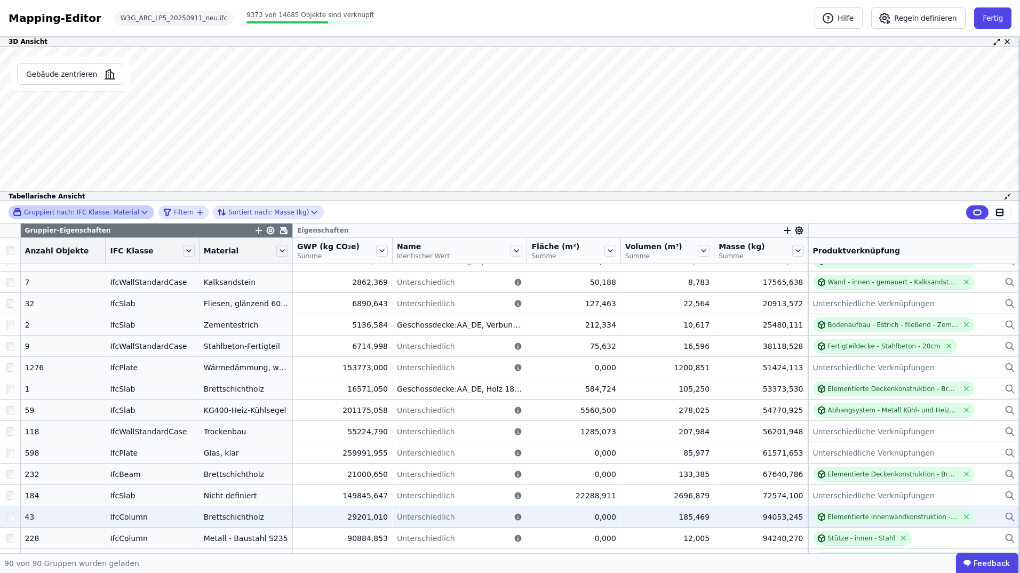
click at [216, 514] on div "Brettschichtholz" at bounding box center [246, 517] width 84 height 11
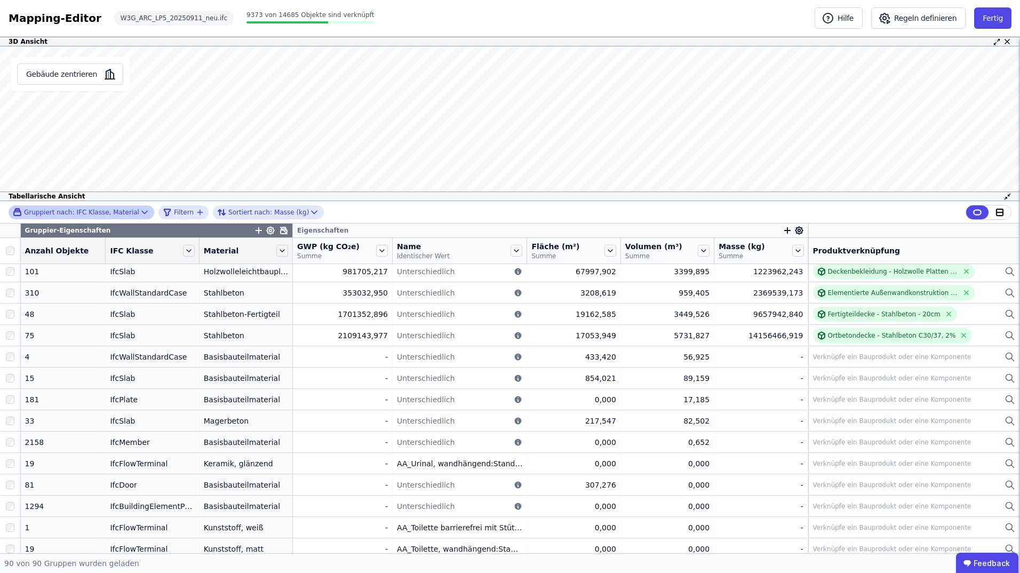
scroll to position [1337, 0]
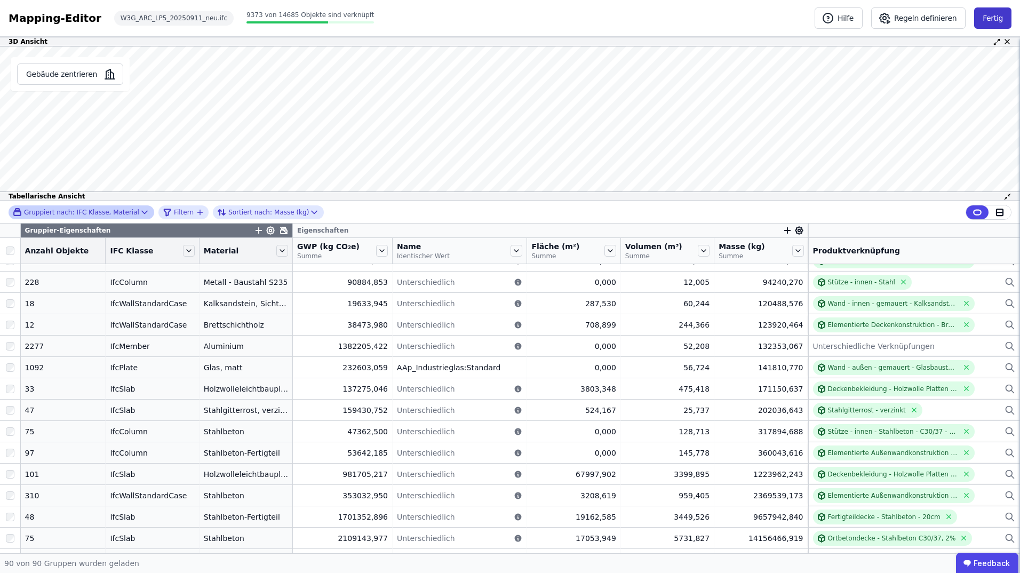
click at [993, 20] on button "Fertig" at bounding box center [992, 17] width 37 height 21
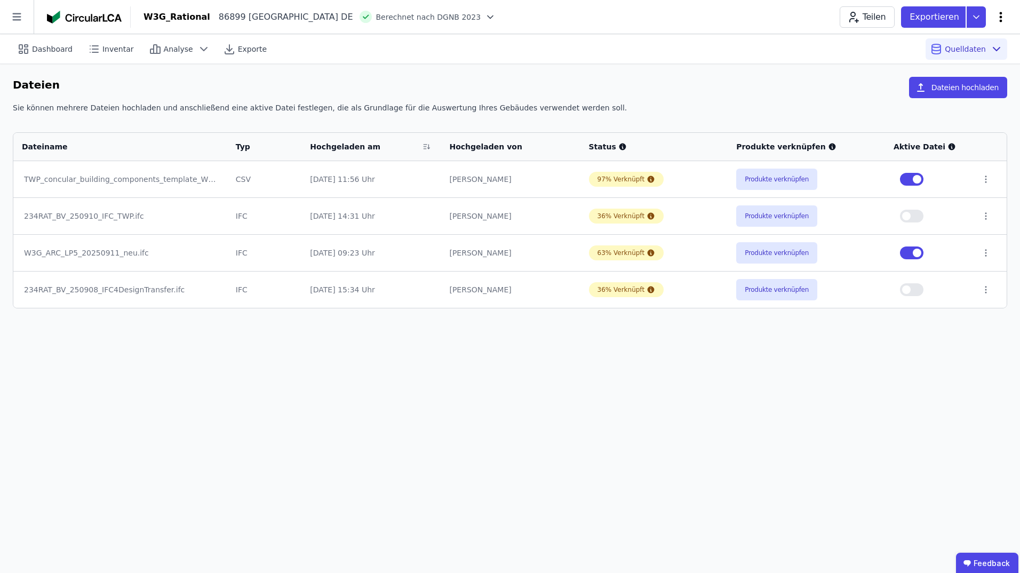
click at [1003, 19] on icon at bounding box center [1000, 17] width 13 height 13
click at [1002, 19] on icon at bounding box center [1000, 17] width 13 height 13
click at [22, 18] on icon at bounding box center [17, 17] width 34 height 34
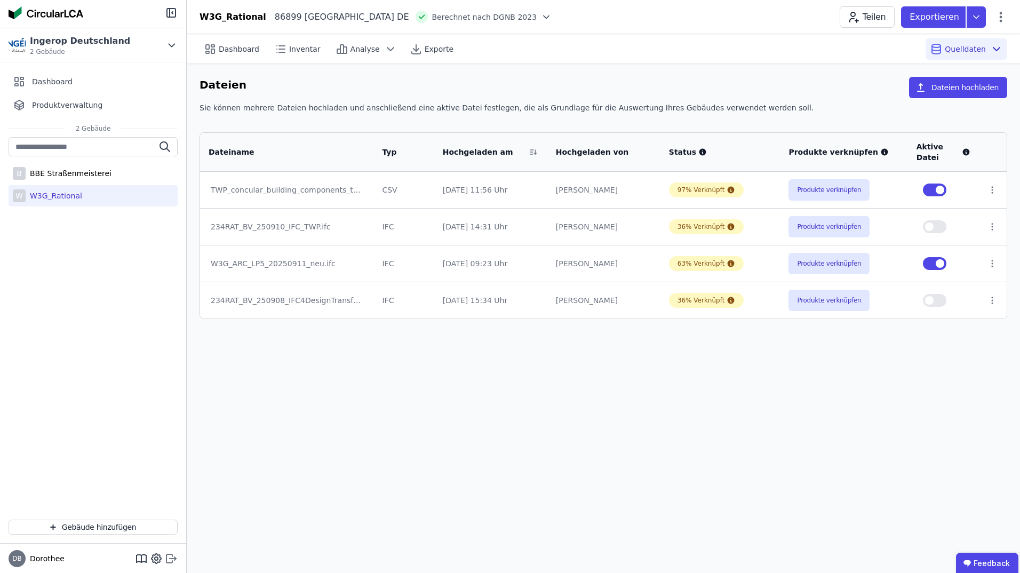
click at [172, 557] on icon at bounding box center [171, 558] width 13 height 13
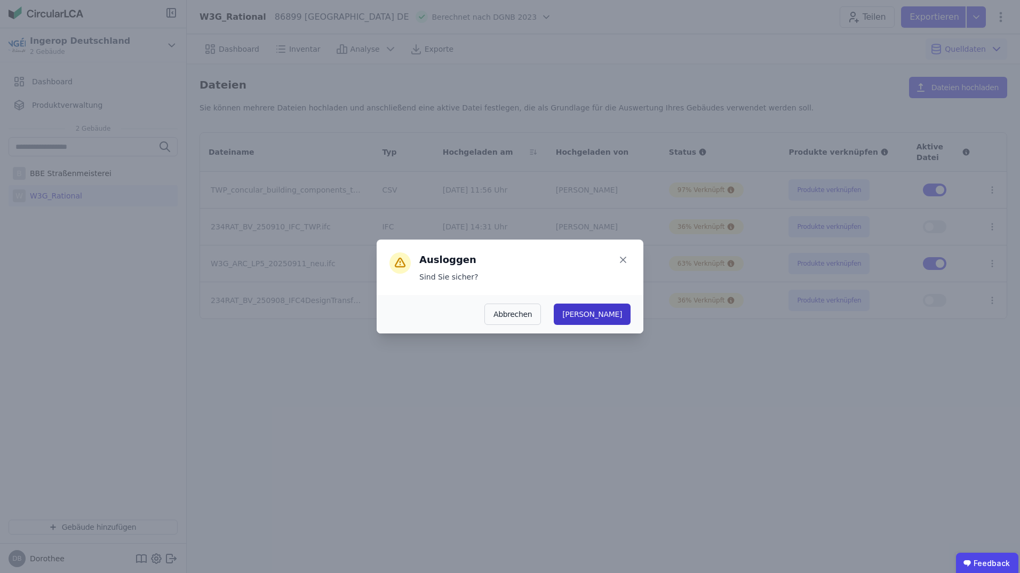
click at [620, 313] on button "[PERSON_NAME]" at bounding box center [592, 314] width 77 height 21
